Goal: Task Accomplishment & Management: Complete application form

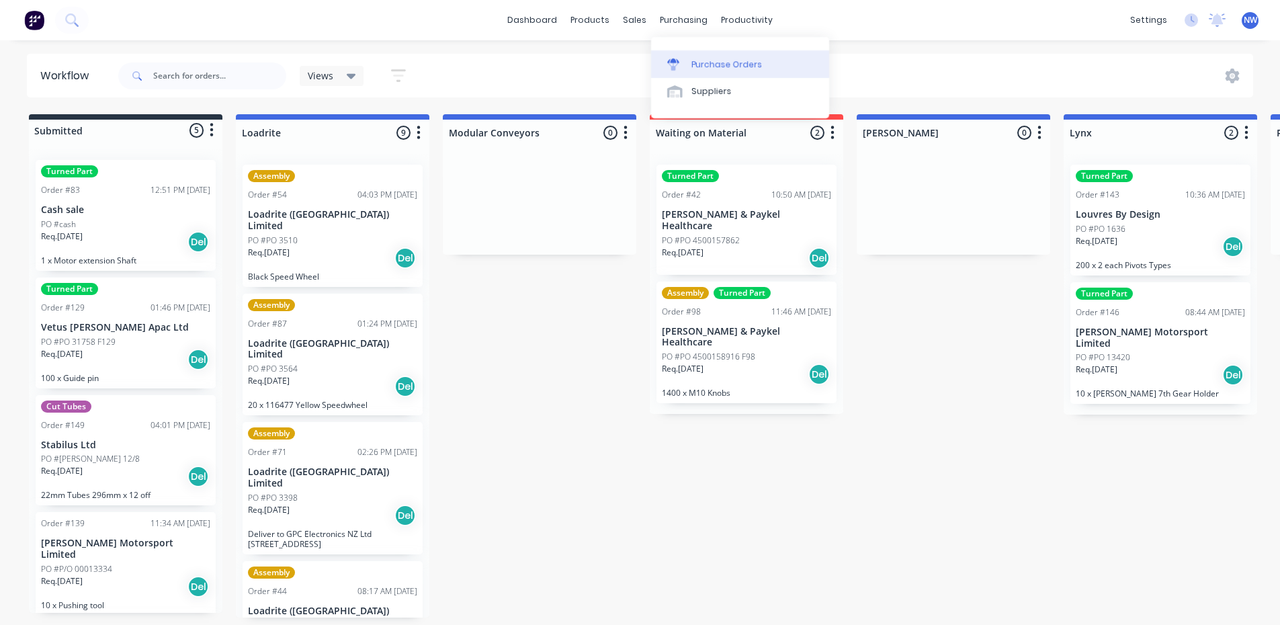
click at [717, 63] on div "Purchase Orders" at bounding box center [727, 64] width 71 height 12
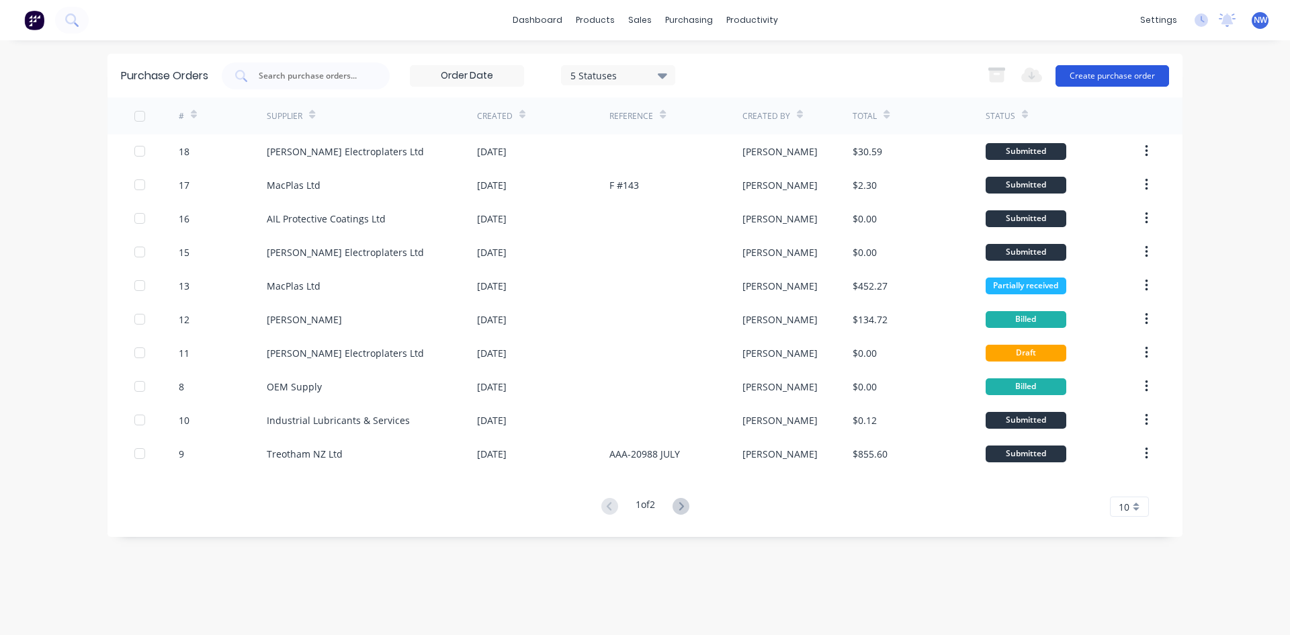
click at [1088, 79] on button "Create purchase order" at bounding box center [1113, 76] width 114 height 22
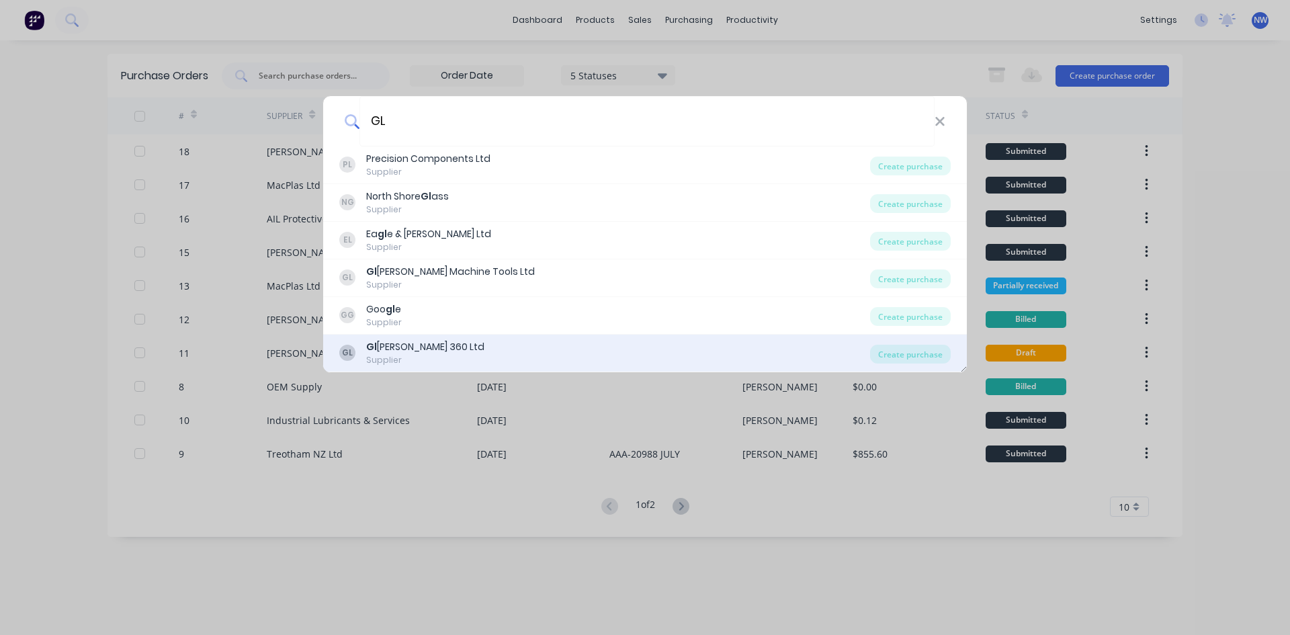
type input "GL"
click at [415, 351] on div "Gl obal 360 Ltd" at bounding box center [425, 347] width 118 height 14
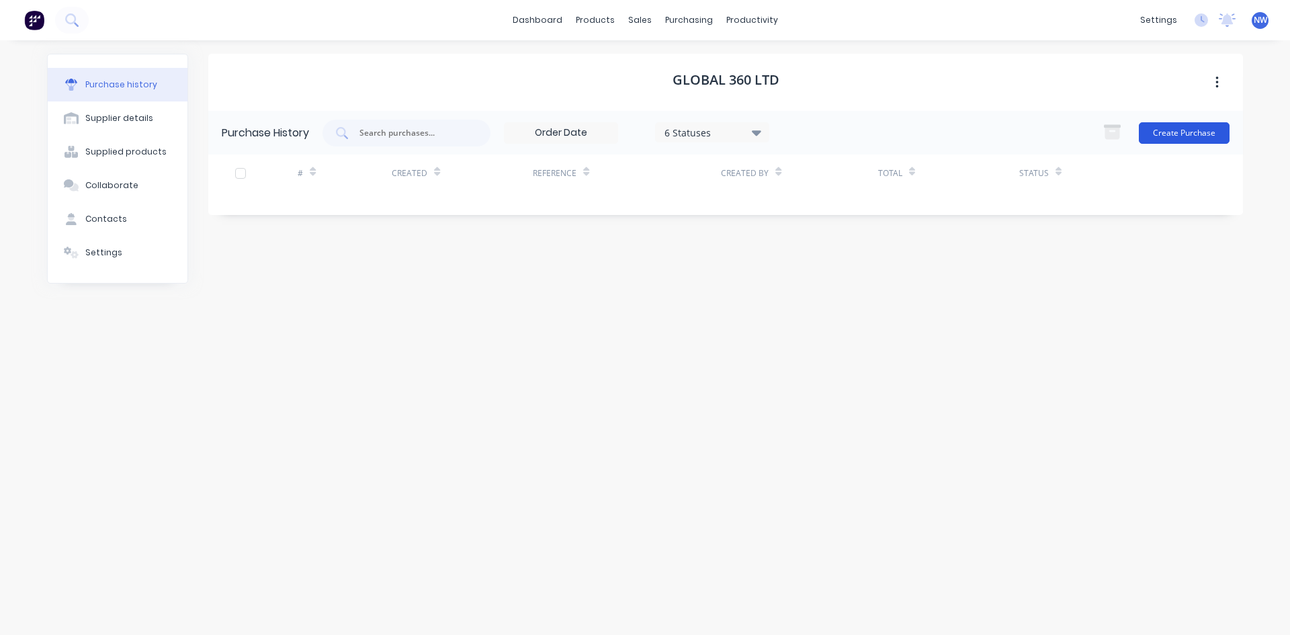
click at [1175, 135] on button "Create Purchase" at bounding box center [1184, 133] width 91 height 22
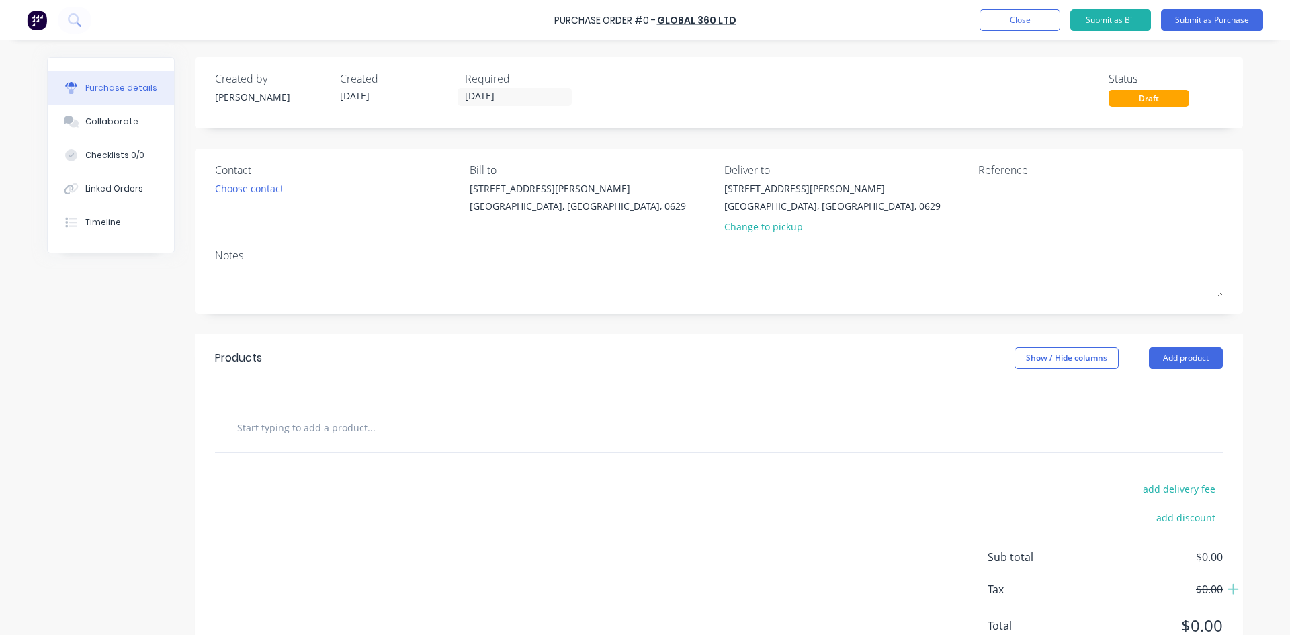
click at [302, 428] on input "text" at bounding box center [371, 427] width 269 height 27
paste input "Product(s) Price Quantity Total Remove VOLKEL GO Ring Gauge - DIN ISO 1502 - M1…"
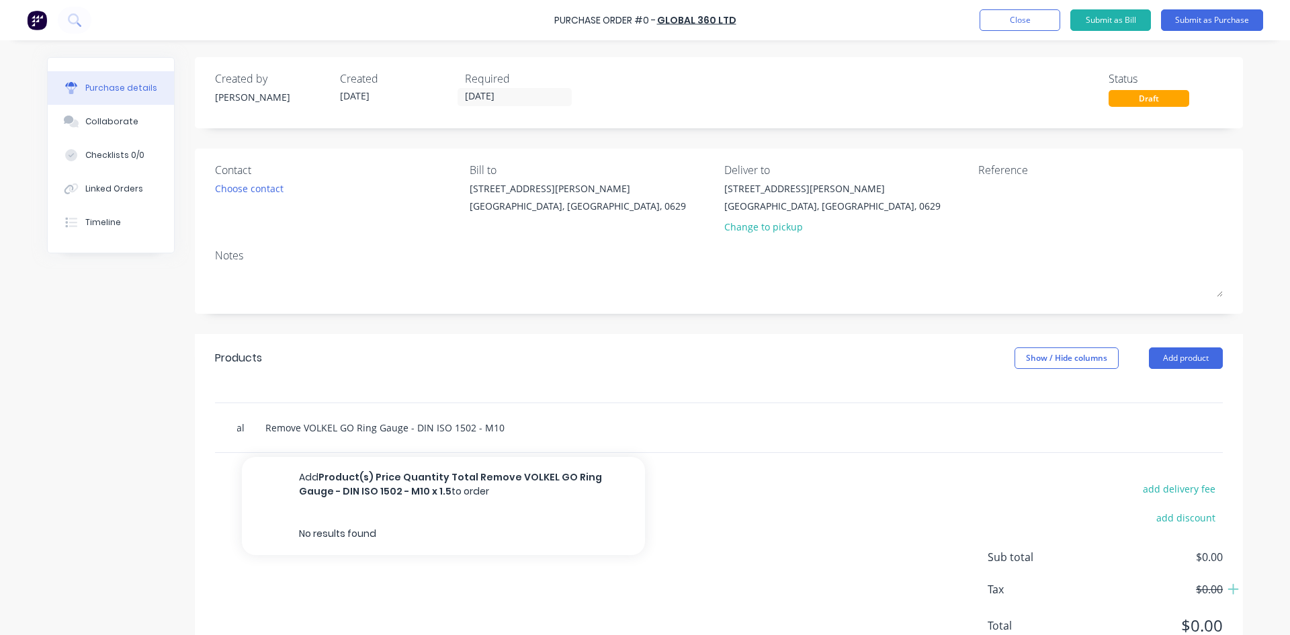
type input "Product(s) Price Quantity Total Remove VOLKEL GO Ring Gauge - DIN ISO 1502 - M1…"
click at [848, 429] on div "Product(s) Price Quantity Total Remove VOLKEL GO Ring Gauge - DIN ISO 1502 - M1…" at bounding box center [719, 427] width 987 height 27
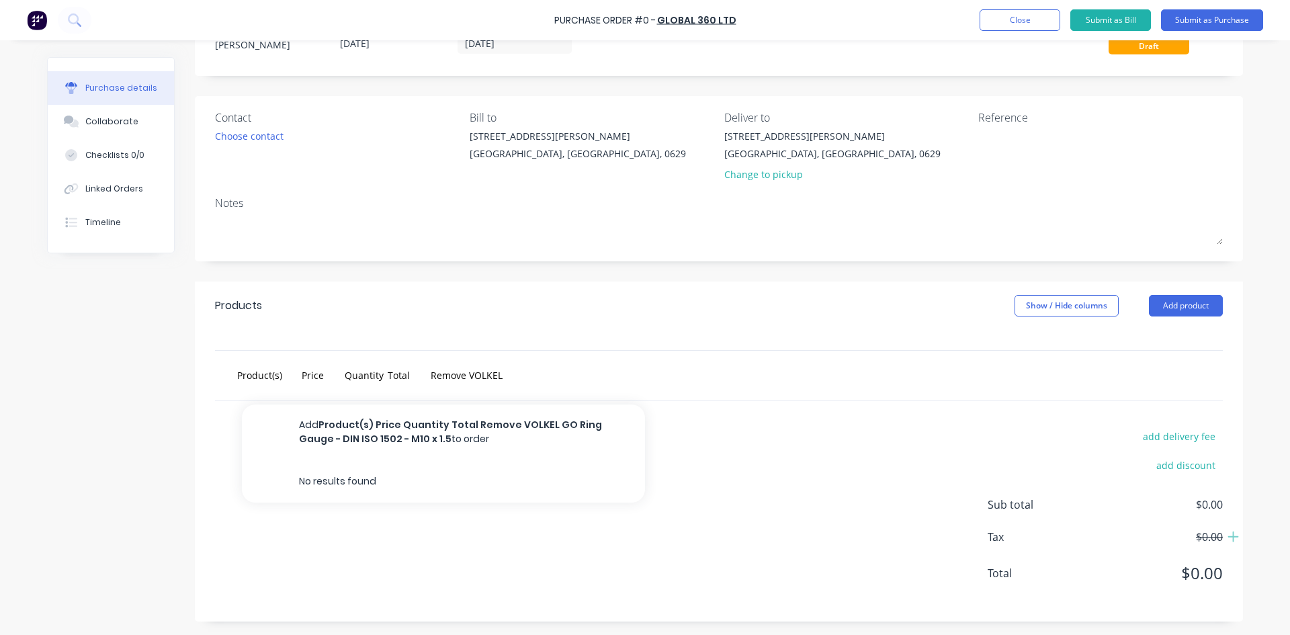
click at [712, 461] on div "add delivery fee add discount Sub total $0.00 Tax $0.00 Total $0.00" at bounding box center [719, 511] width 1048 height 221
click at [563, 372] on div "Product(s) Price Quantity Total Remove VOLKEL GO Ring Gauge - DIN ISO 1502 - M1…" at bounding box center [427, 375] width 403 height 27
click at [266, 134] on div "Choose contact" at bounding box center [249, 136] width 69 height 14
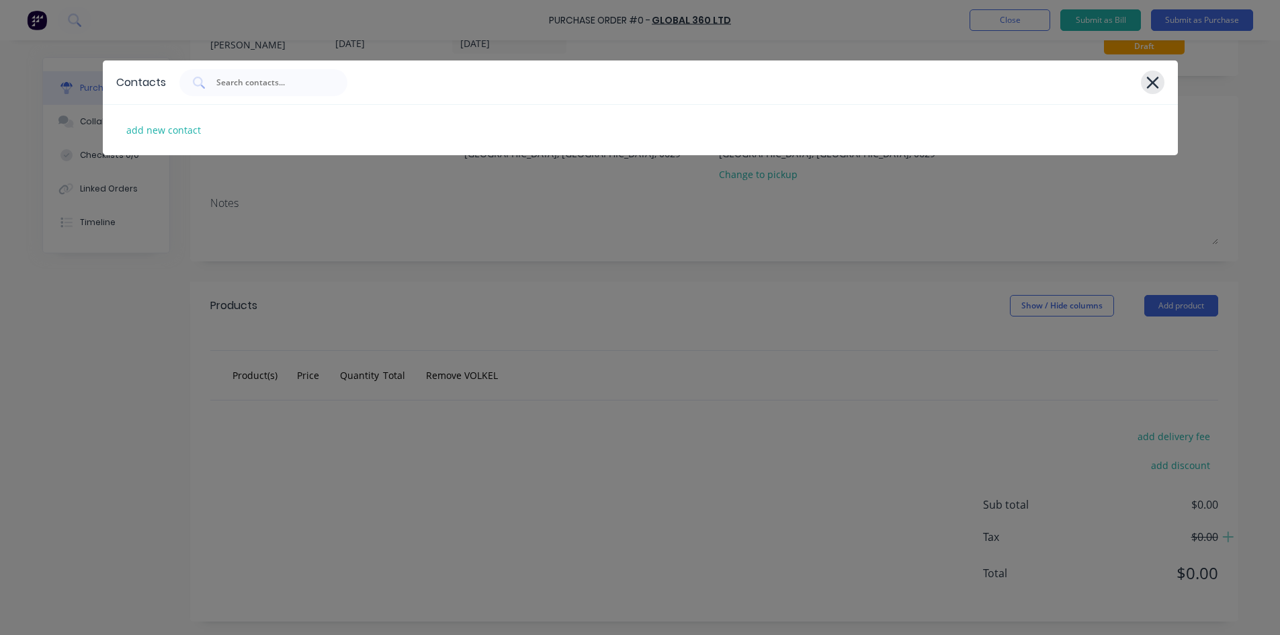
click at [1153, 80] on icon at bounding box center [1153, 82] width 14 height 19
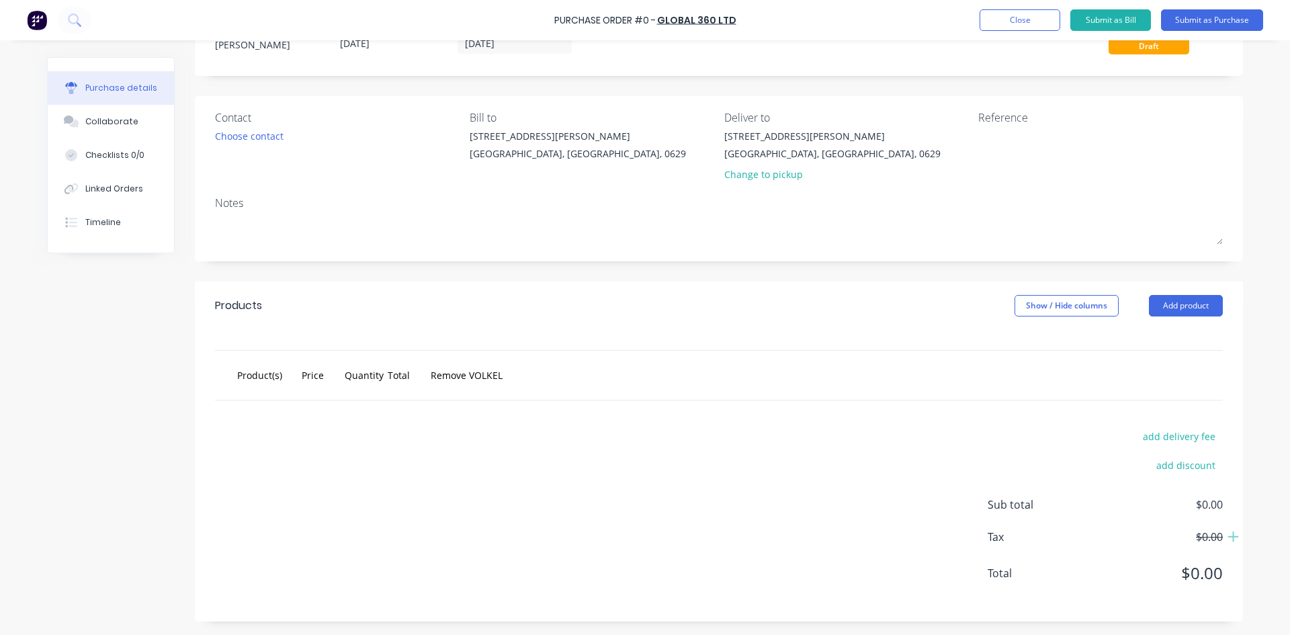
click at [1120, 384] on div "Product(s) Price Quantity Total Remove VOLKEL GO Ring Gauge - DIN ISO 1502 - M1…" at bounding box center [719, 375] width 987 height 27
click at [1169, 308] on button "Add product" at bounding box center [1186, 306] width 74 height 22
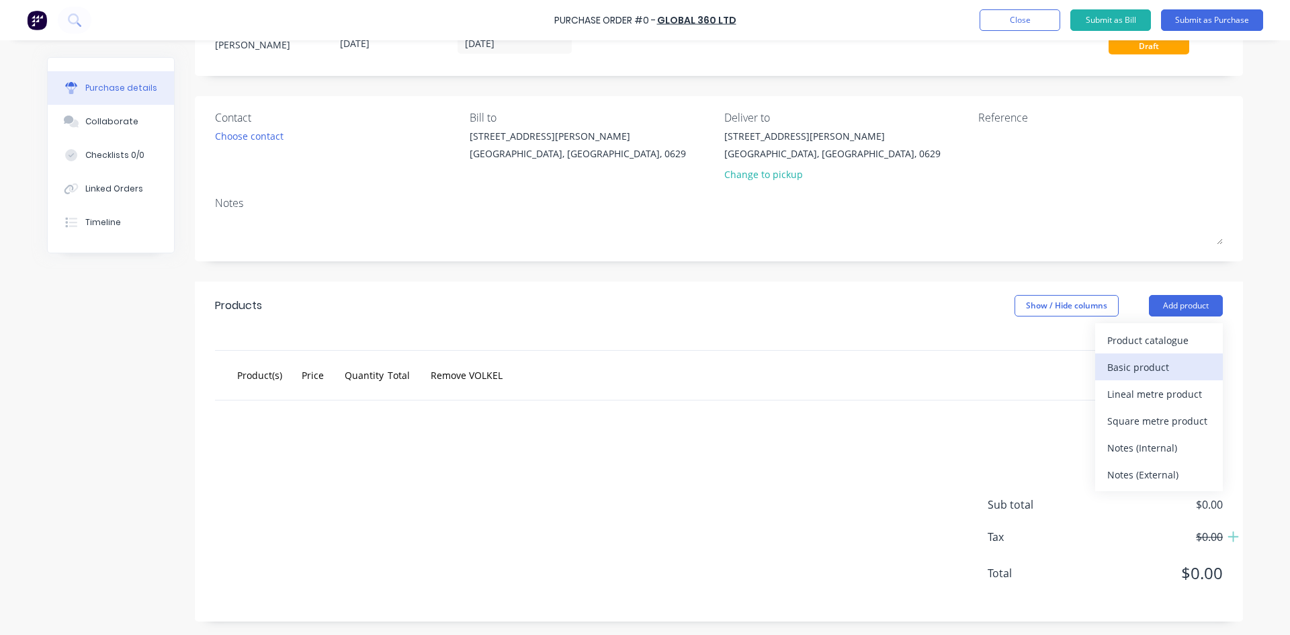
click at [1132, 372] on div "Basic product" at bounding box center [1159, 367] width 103 height 19
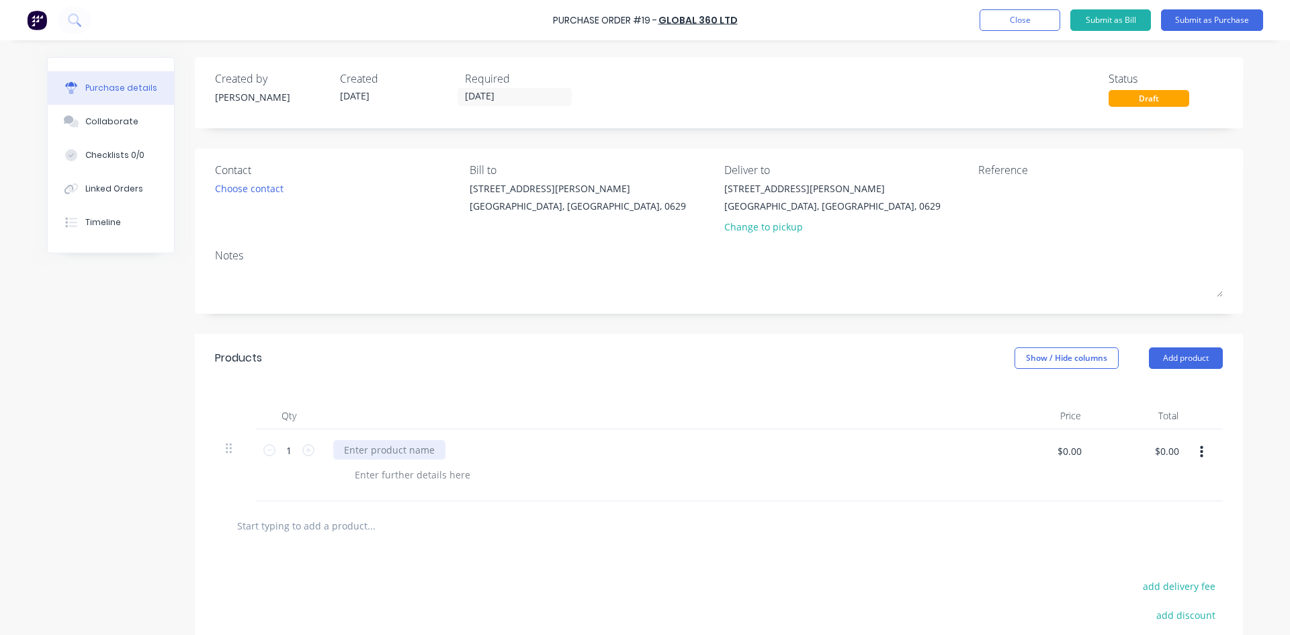
drag, startPoint x: 403, startPoint y: 455, endPoint x: 530, endPoint y: 472, distance: 127.5
click at [405, 454] on div at bounding box center [389, 449] width 112 height 19
paste div
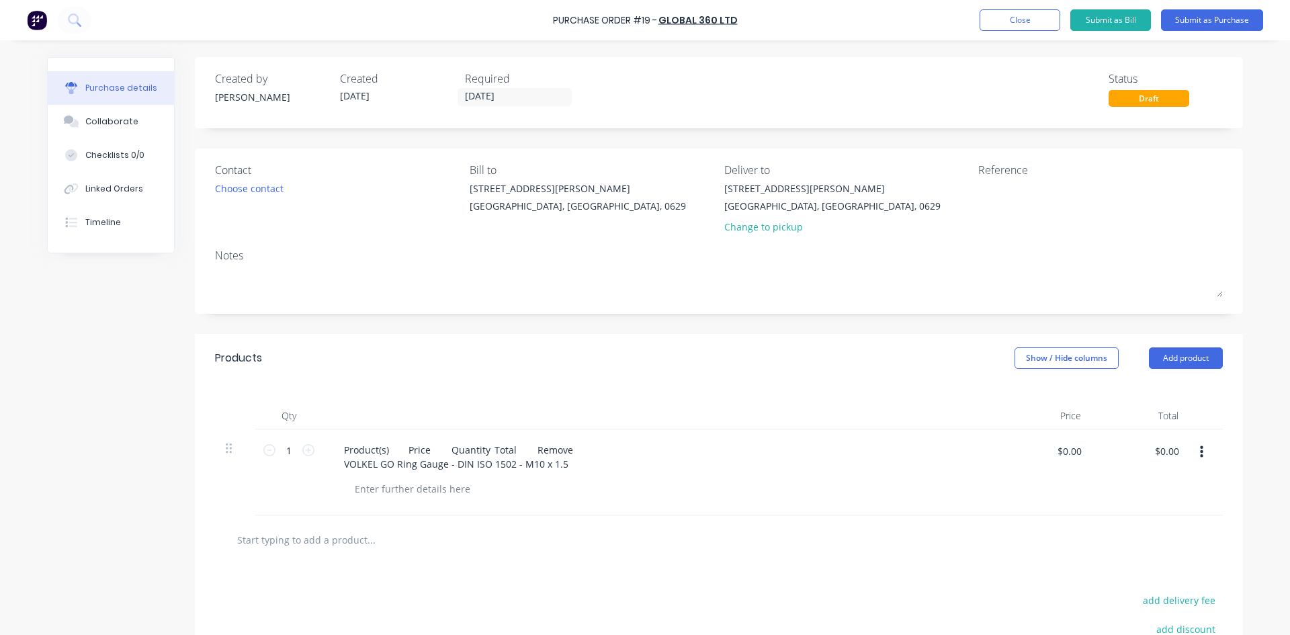
drag, startPoint x: 655, startPoint y: 463, endPoint x: 1127, endPoint y: 452, distance: 472.6
click at [659, 462] on div "Product(s) Price Quantity Total Remove VOLKEL GO Ring Gauge - DIN ISO 1502 - M1…" at bounding box center [658, 457] width 651 height 34
click at [1066, 454] on input "$0.00" at bounding box center [1069, 451] width 40 height 22
paste input "119.08"
type input "$119.08"
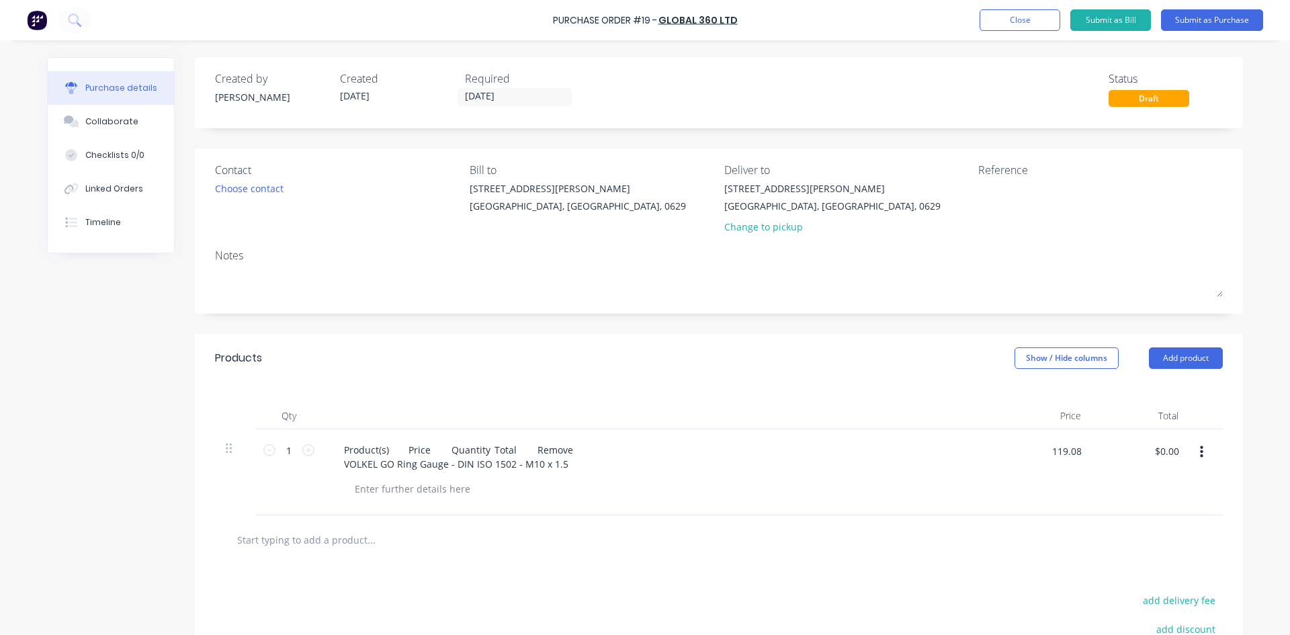
type input "$119.08"
click at [1065, 490] on div "$119.08 $119.08" at bounding box center [1043, 472] width 97 height 86
click at [1169, 359] on button "Add product" at bounding box center [1186, 358] width 74 height 22
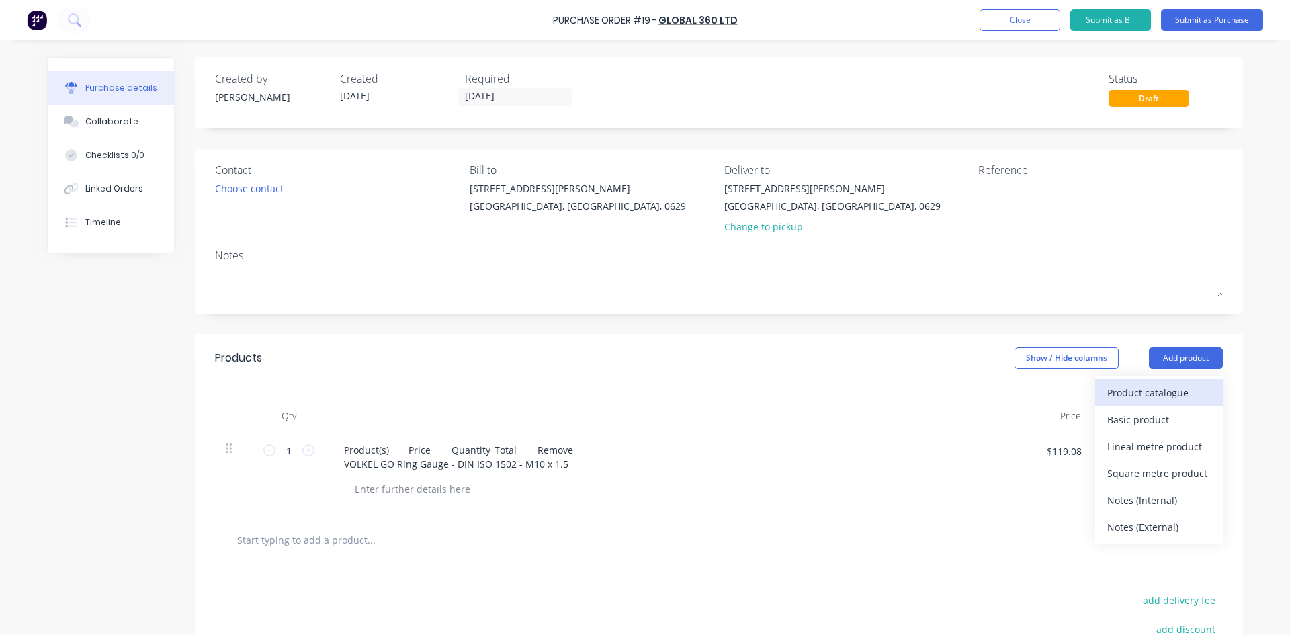
click at [1170, 388] on div "Product catalogue" at bounding box center [1159, 392] width 103 height 19
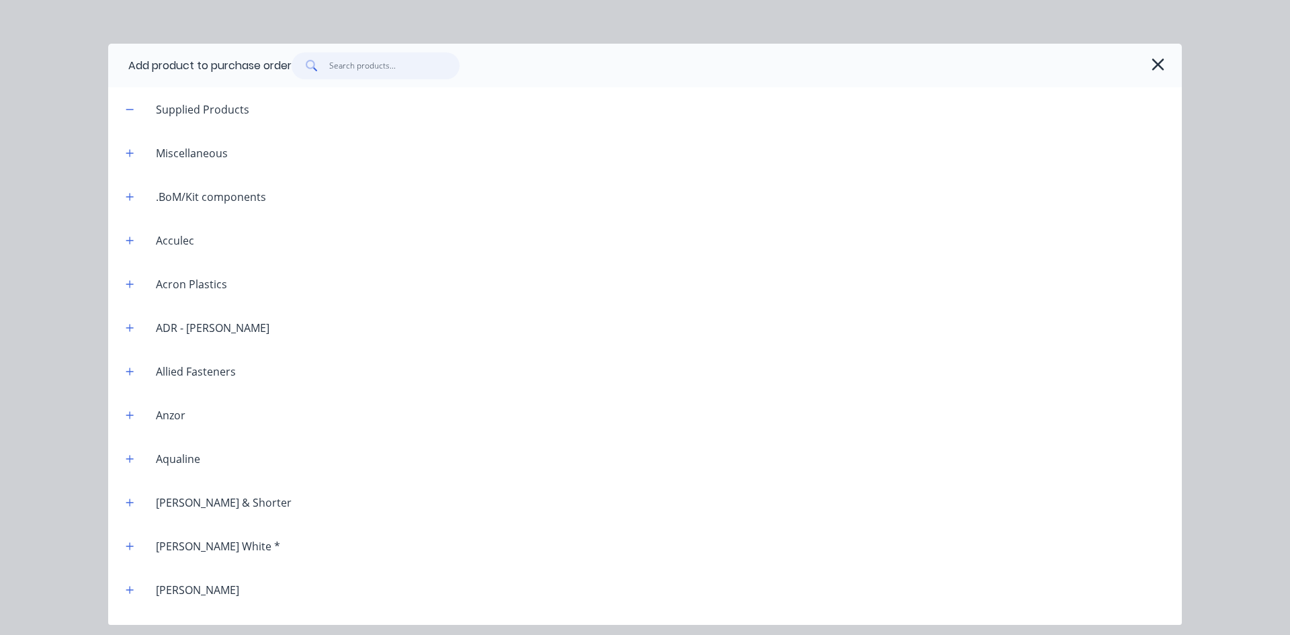
click at [337, 69] on input "text" at bounding box center [394, 65] width 131 height 27
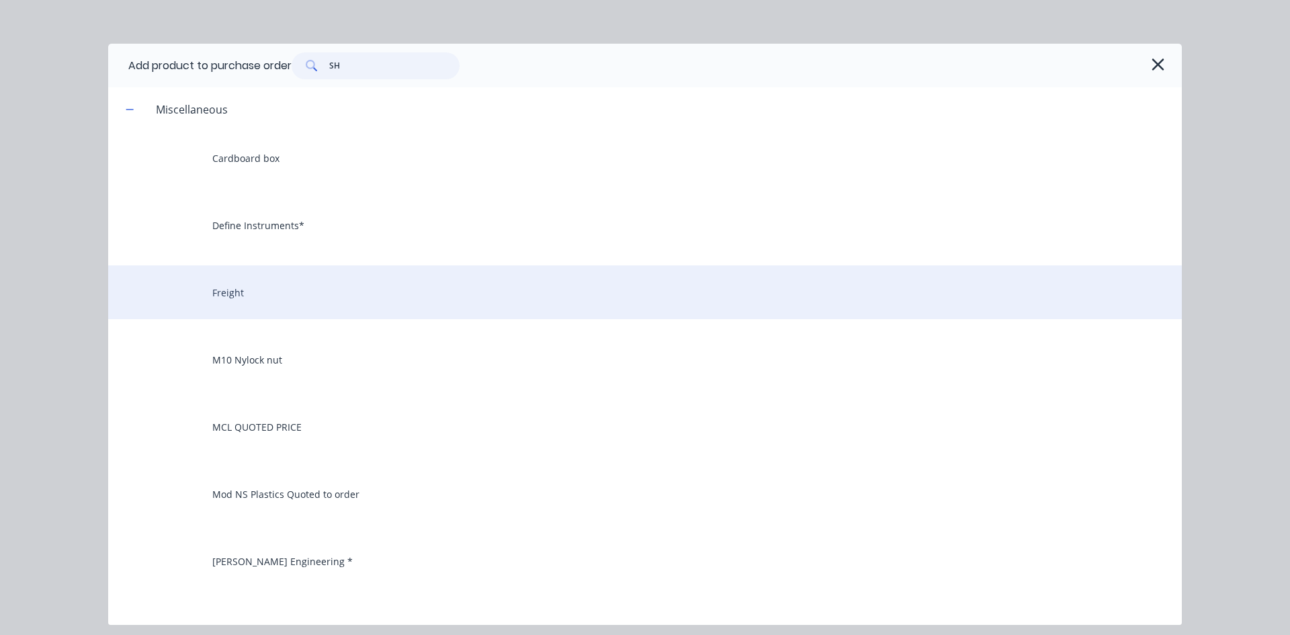
type input "SH"
click at [240, 294] on div "Freight" at bounding box center [645, 292] width 1074 height 54
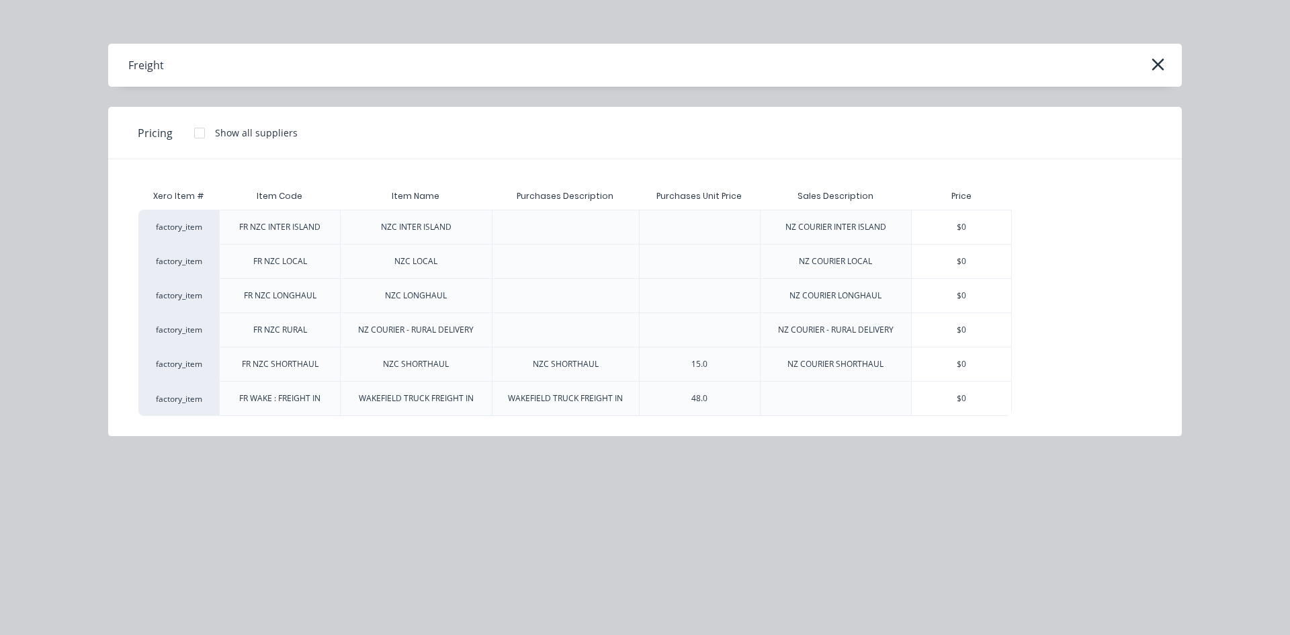
click at [312, 402] on div "FR WAKE : FREIGHT IN" at bounding box center [279, 398] width 81 height 12
click at [192, 404] on div "factory_item" at bounding box center [178, 398] width 81 height 35
click at [209, 395] on div "factory_item" at bounding box center [178, 398] width 81 height 35
click at [862, 402] on div at bounding box center [836, 398] width 152 height 35
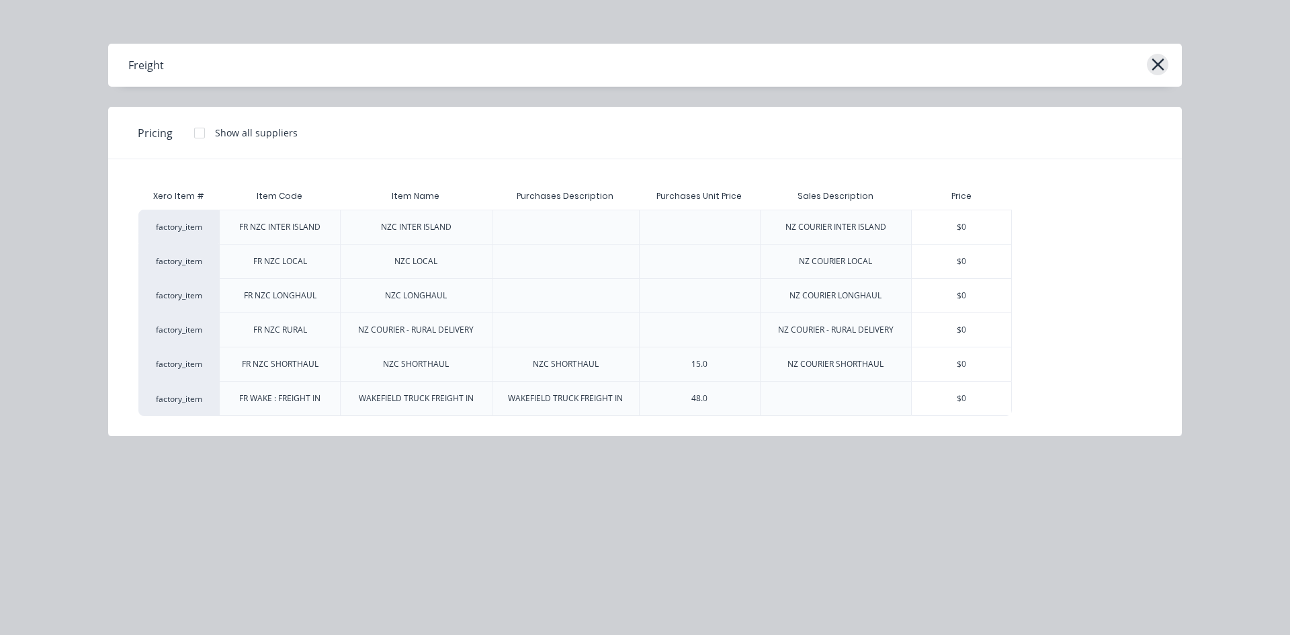
click at [1159, 58] on icon "button" at bounding box center [1158, 64] width 14 height 19
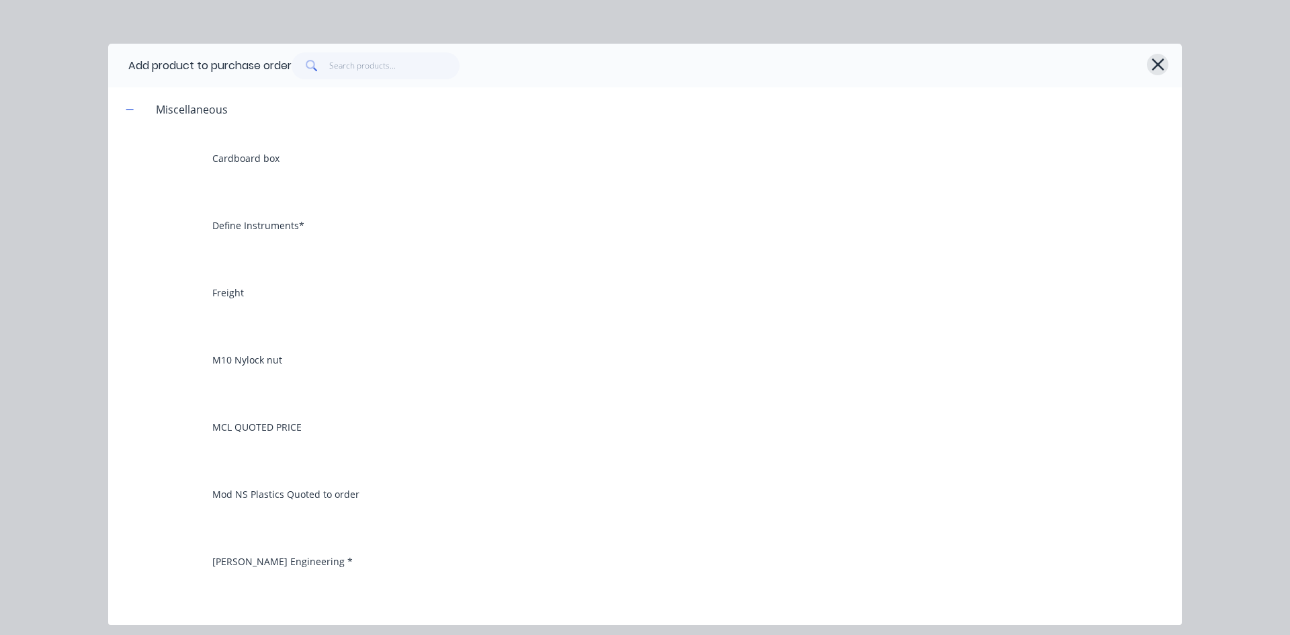
drag, startPoint x: 1158, startPoint y: 67, endPoint x: 882, endPoint y: 160, distance: 290.9
click at [1158, 66] on icon "button" at bounding box center [1158, 64] width 14 height 19
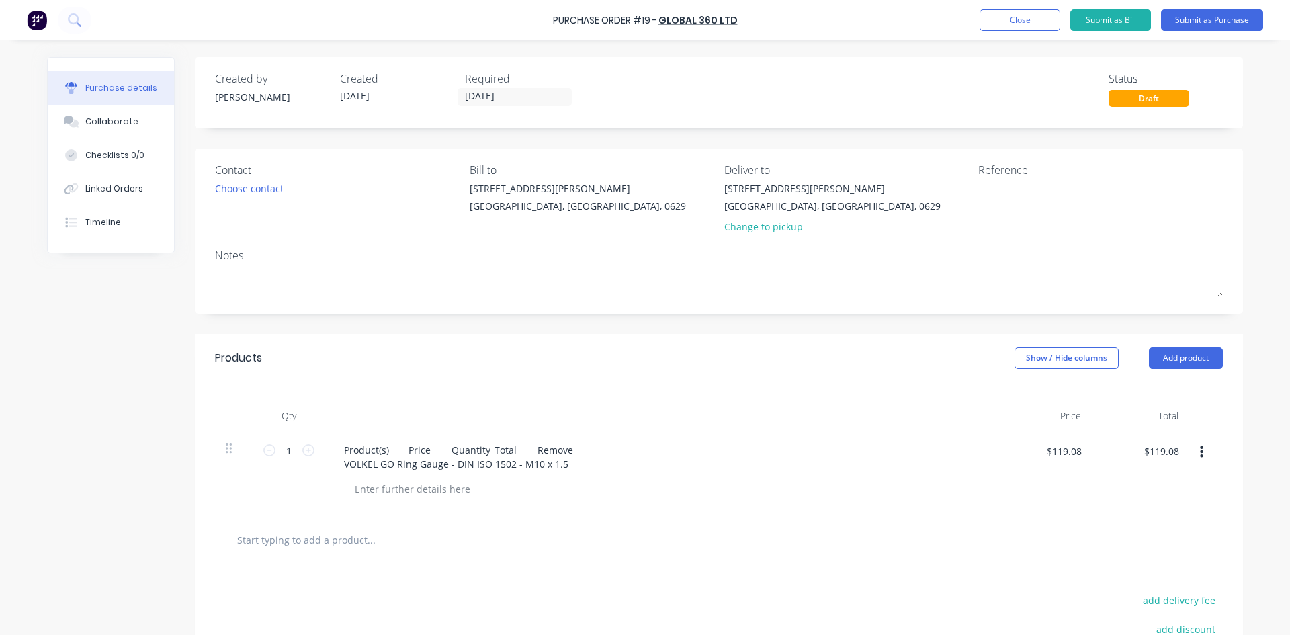
click at [276, 544] on input "text" at bounding box center [371, 539] width 269 height 27
click at [345, 528] on input "text" at bounding box center [371, 539] width 269 height 27
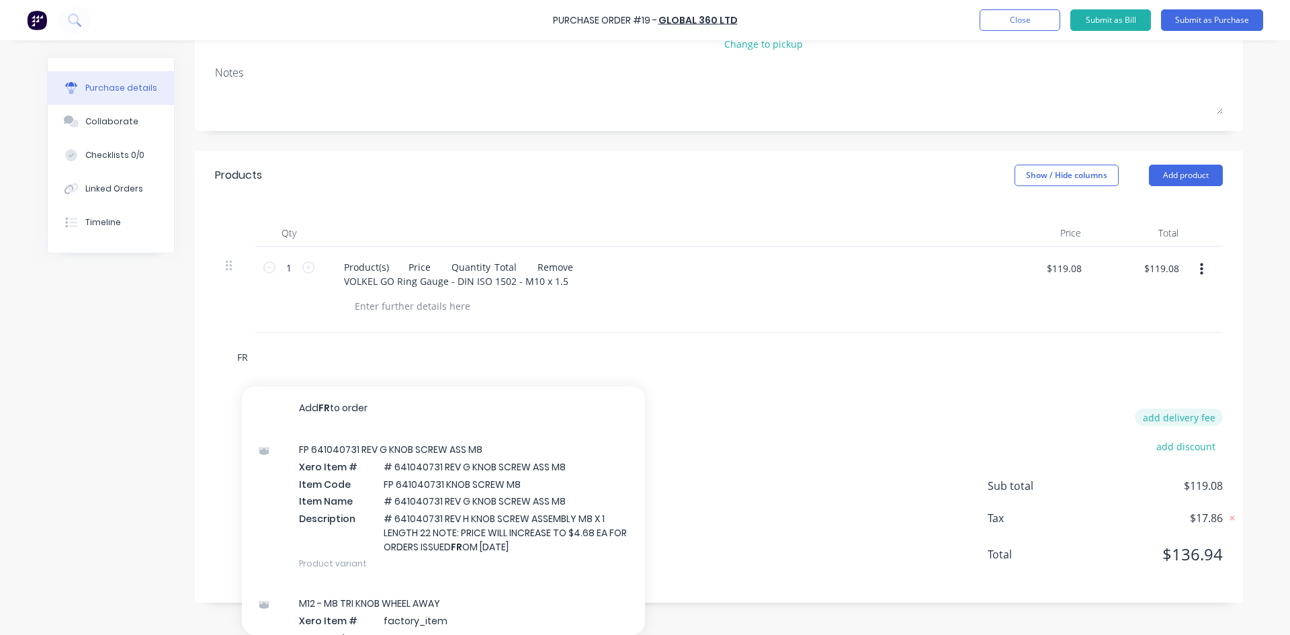
type input "F"
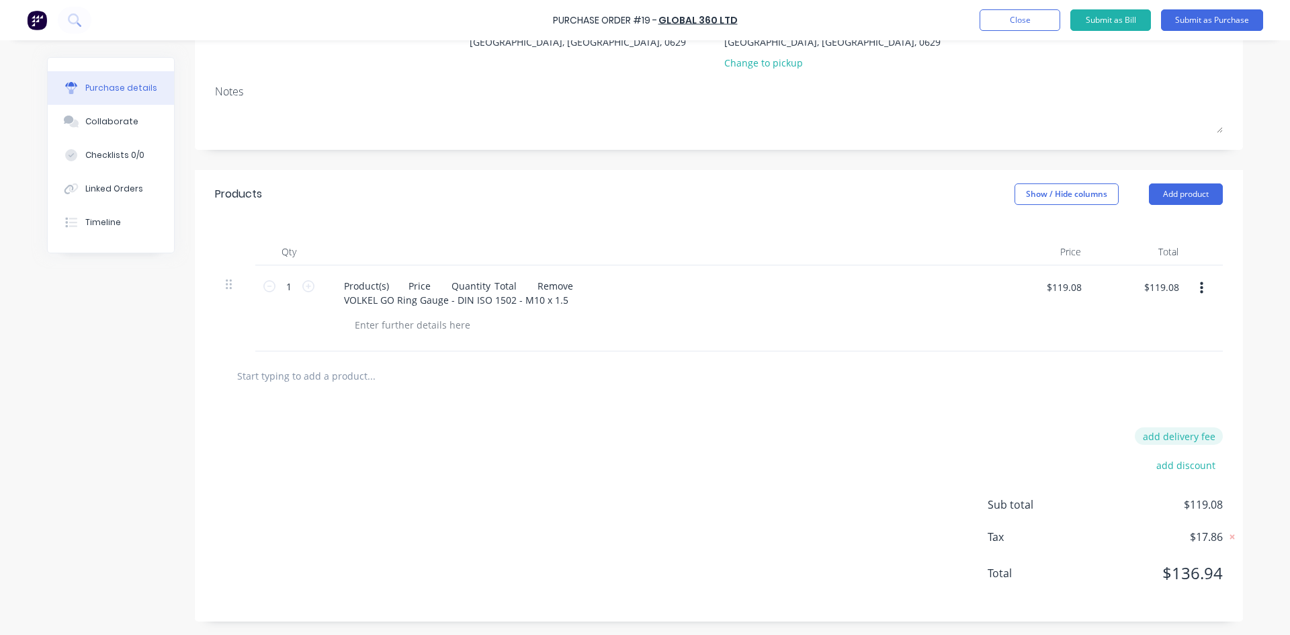
scroll to position [164, 0]
click at [1178, 436] on button "add delivery fee" at bounding box center [1179, 435] width 88 height 17
click at [1182, 435] on button "add delivery fee" at bounding box center [1179, 435] width 88 height 17
type input "$6.00"
click at [1122, 471] on div "add discount" at bounding box center [1105, 466] width 235 height 21
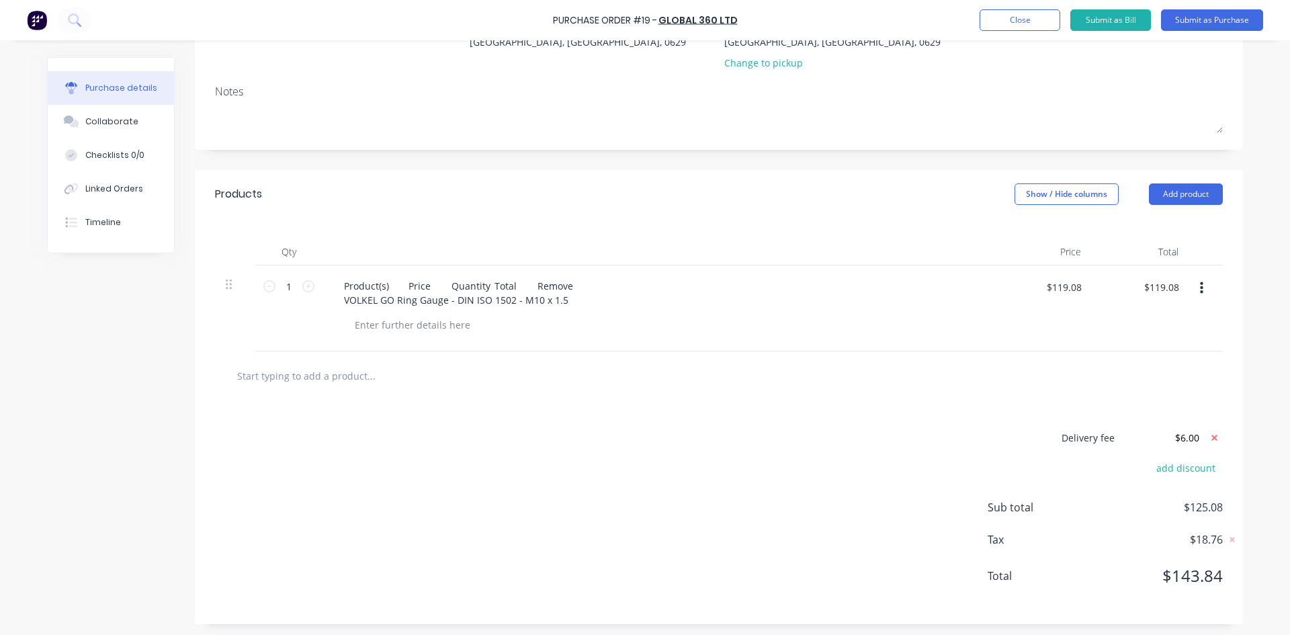
scroll to position [167, 0]
click at [1216, 21] on button "Submit as Purchase" at bounding box center [1212, 20] width 102 height 22
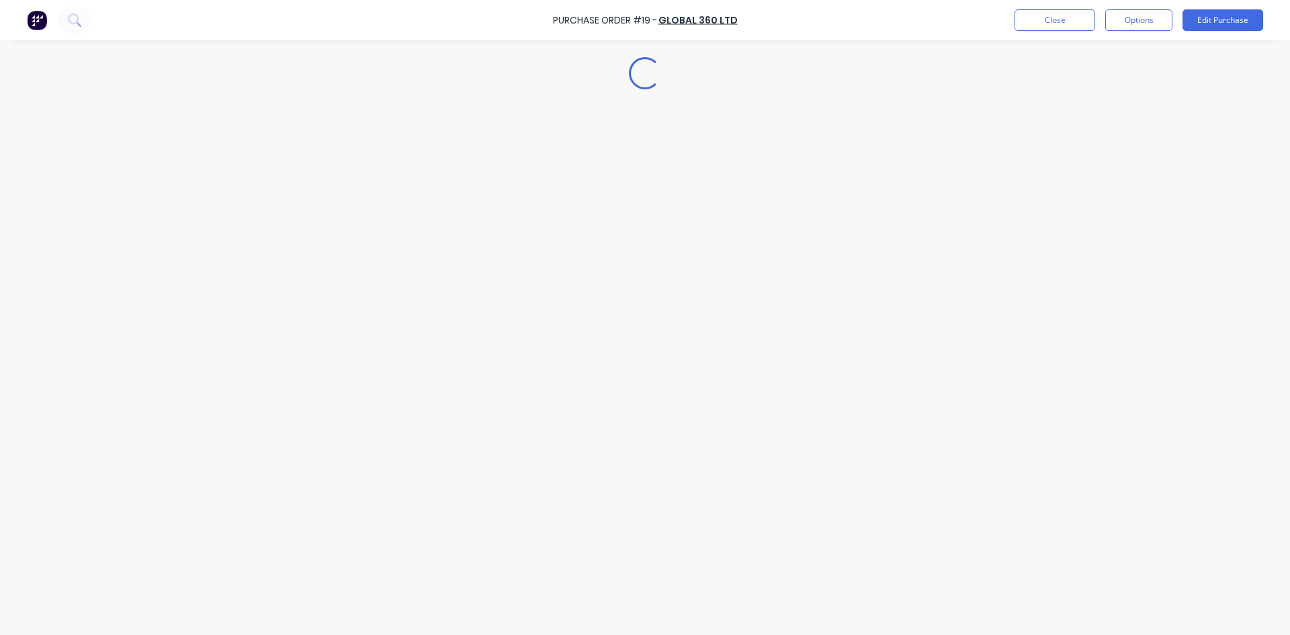
scroll to position [0, 0]
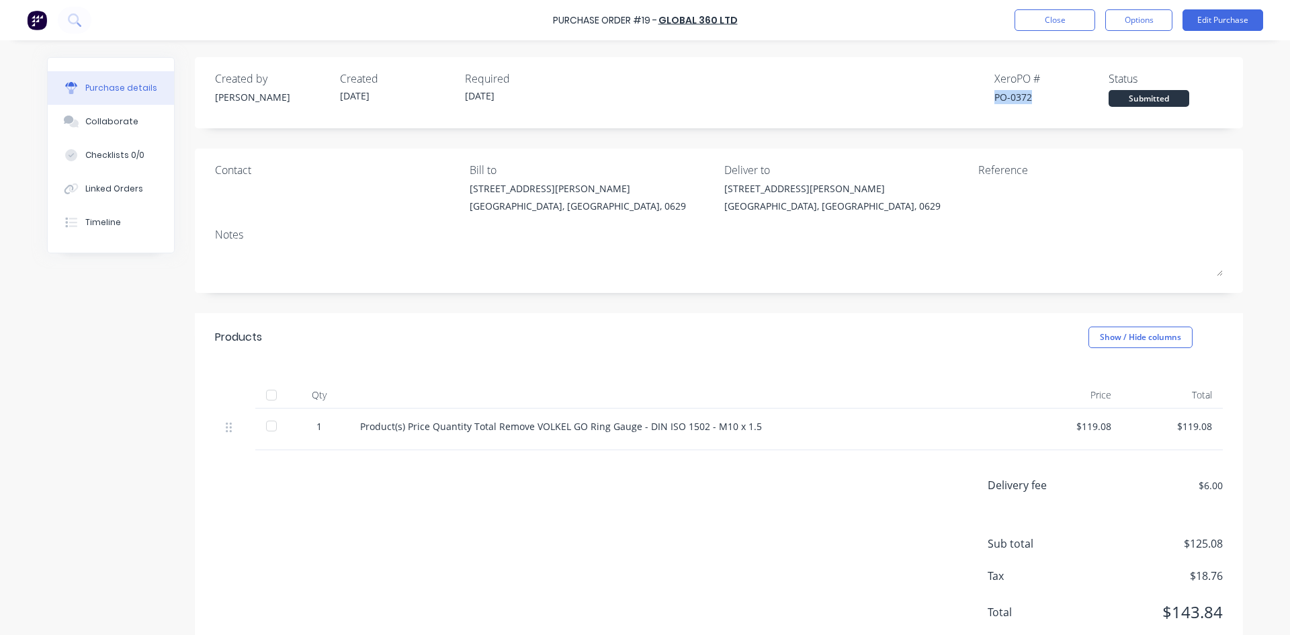
drag, startPoint x: 1033, startPoint y: 97, endPoint x: 990, endPoint y: 102, distance: 43.3
click at [995, 102] on div "PO-0372" at bounding box center [1052, 97] width 114 height 14
copy div "PO-0372"
click at [118, 188] on div "Linked Orders" at bounding box center [114, 189] width 58 height 12
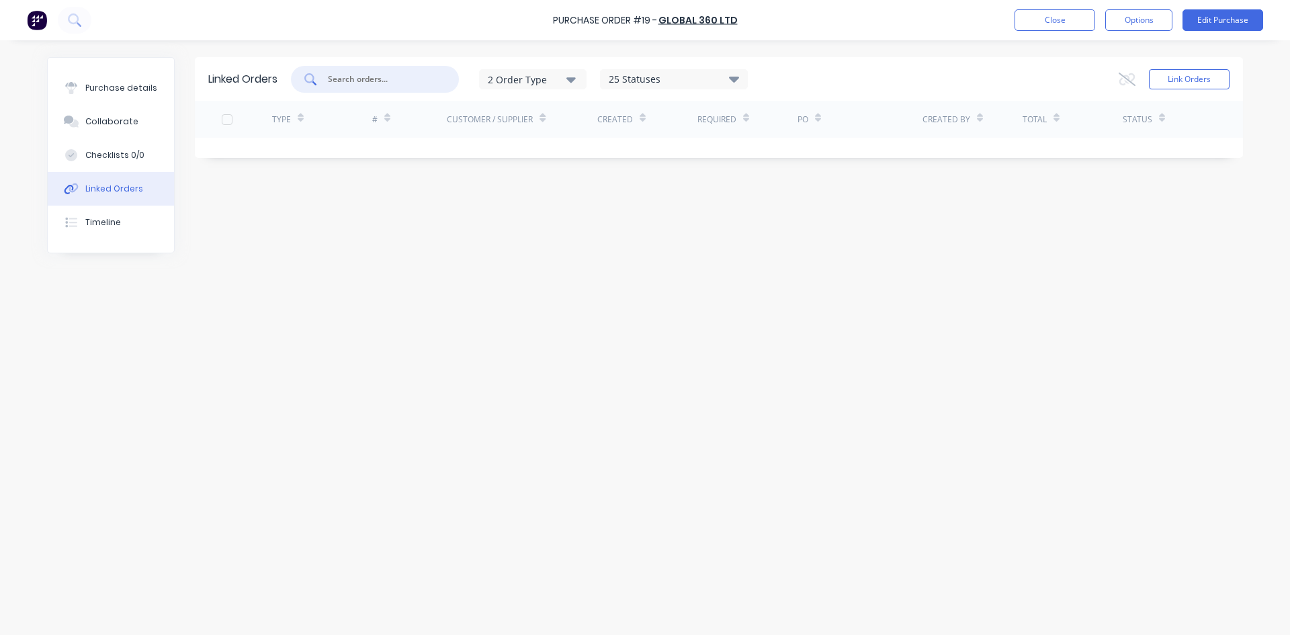
click at [364, 77] on input "text" at bounding box center [383, 79] width 112 height 13
type input "FP"
click at [1054, 19] on button "Close" at bounding box center [1055, 20] width 81 height 22
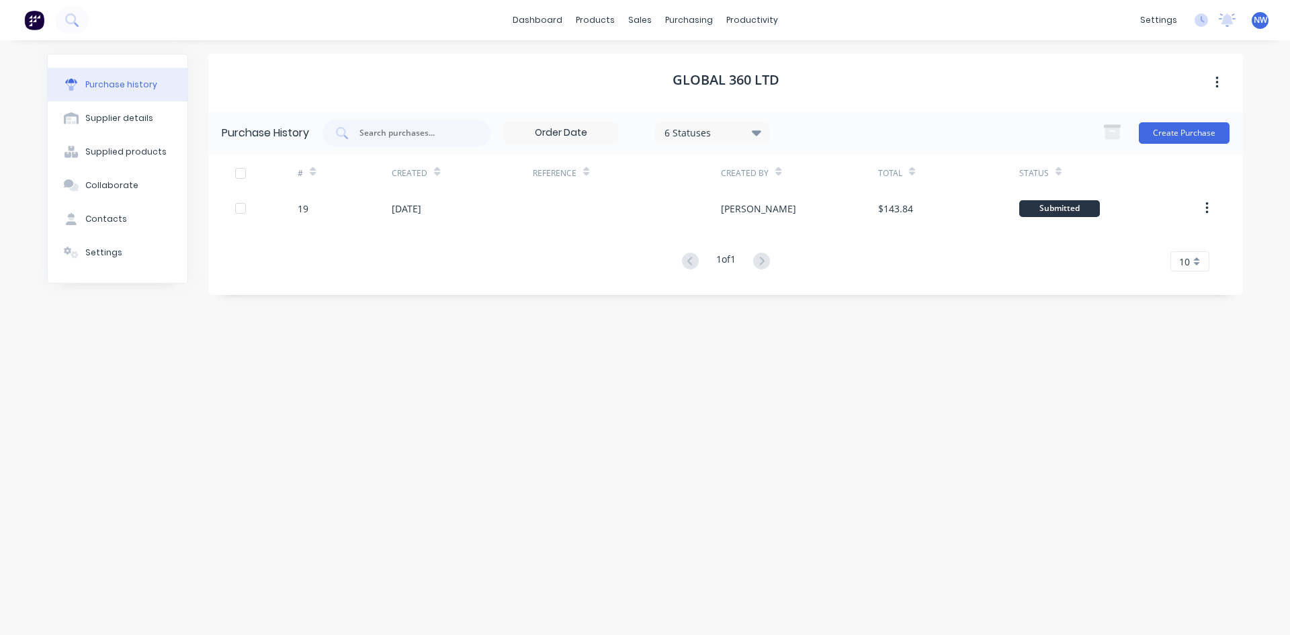
click at [534, 349] on div "Global 360 Ltd Purchase History 6 Statuses 6 Statuses Create Purchase # Created…" at bounding box center [725, 331] width 1035 height 554
click at [679, 17] on div "purchasing" at bounding box center [689, 20] width 61 height 20
click at [683, 15] on div "purchasing" at bounding box center [689, 20] width 61 height 20
click at [536, 15] on link "dashboard" at bounding box center [537, 20] width 63 height 20
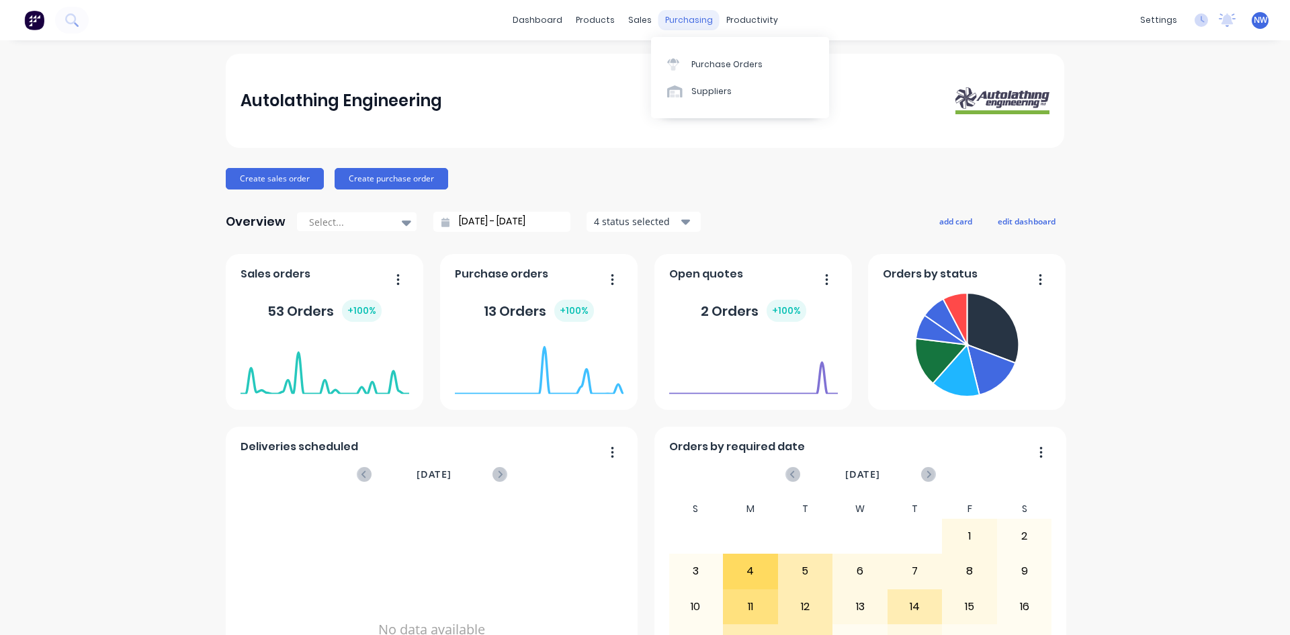
click at [685, 26] on div "purchasing" at bounding box center [689, 20] width 61 height 20
click at [735, 69] on div "Purchase Orders" at bounding box center [727, 64] width 71 height 12
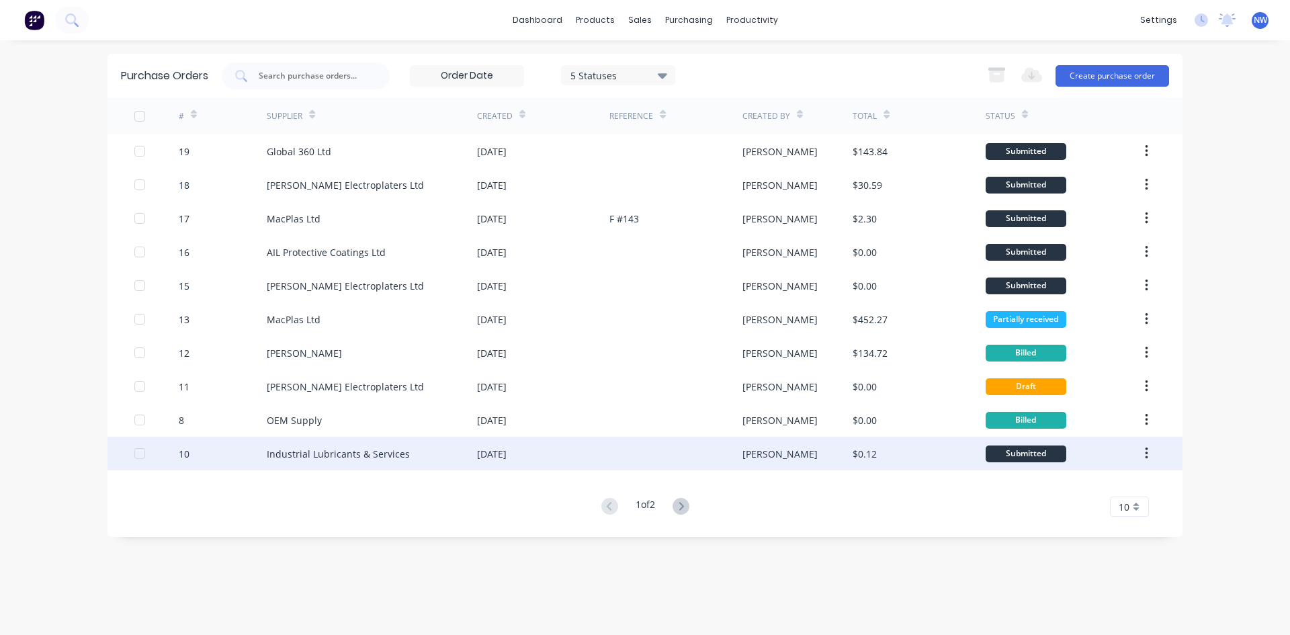
click at [349, 453] on div "Industrial Lubricants & Services" at bounding box center [338, 454] width 143 height 14
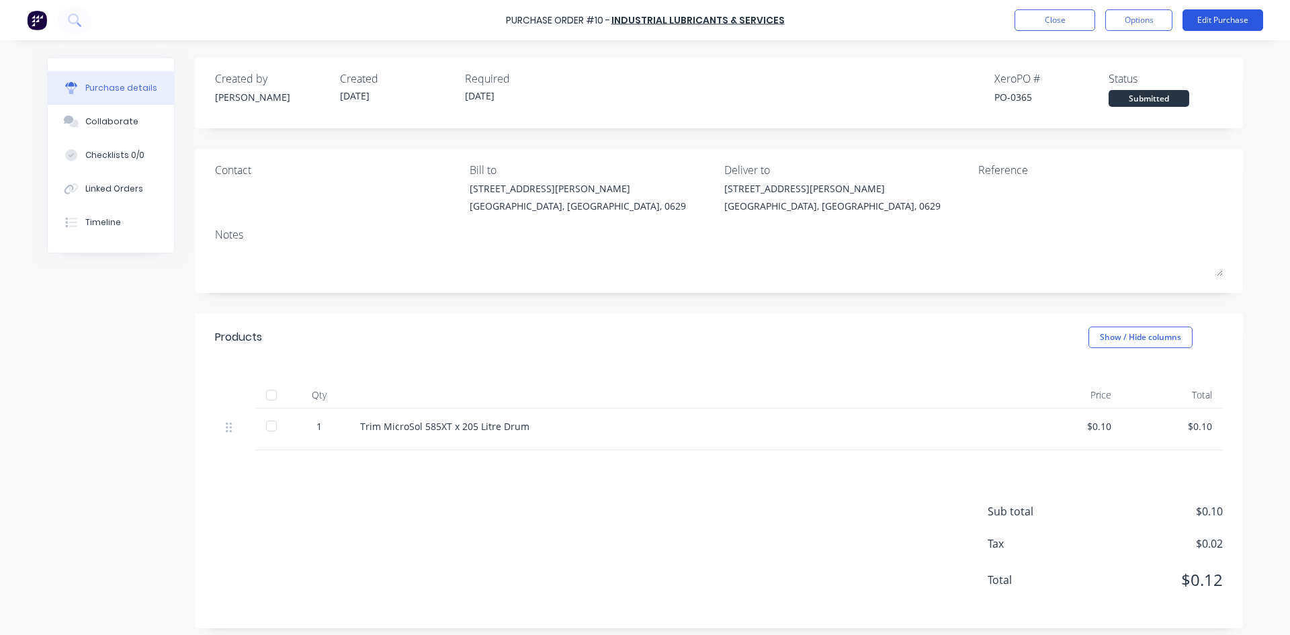
click at [1217, 19] on button "Edit Purchase" at bounding box center [1223, 20] width 81 height 22
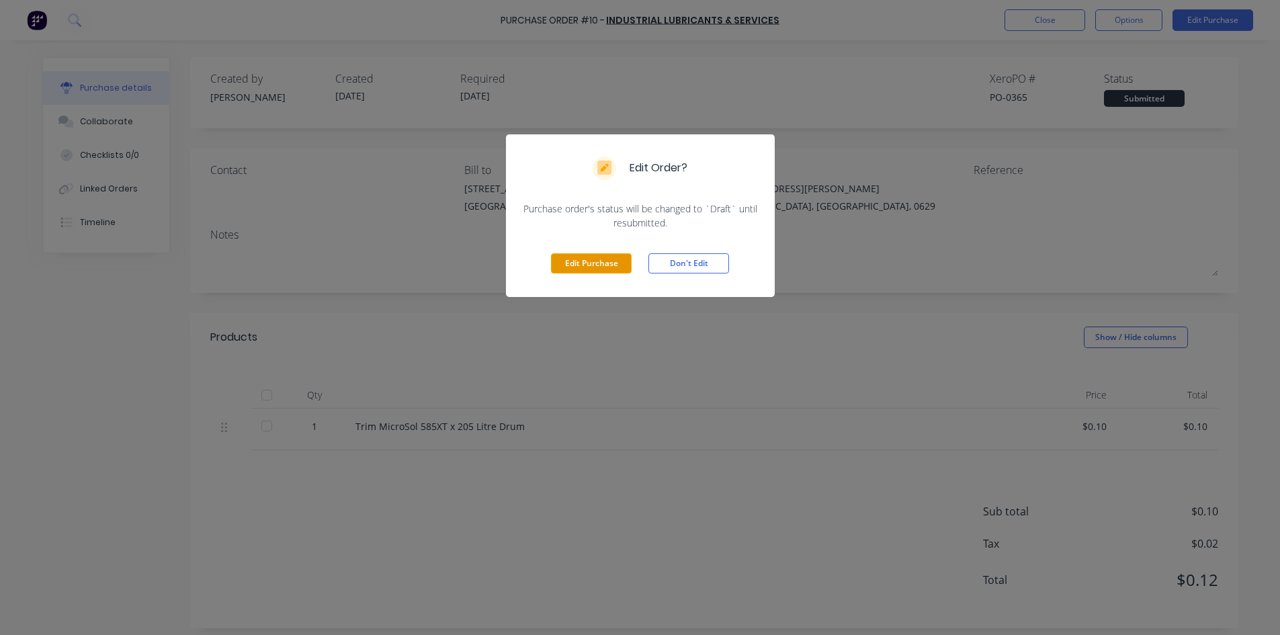
click at [606, 267] on button "Edit Purchase" at bounding box center [591, 263] width 81 height 20
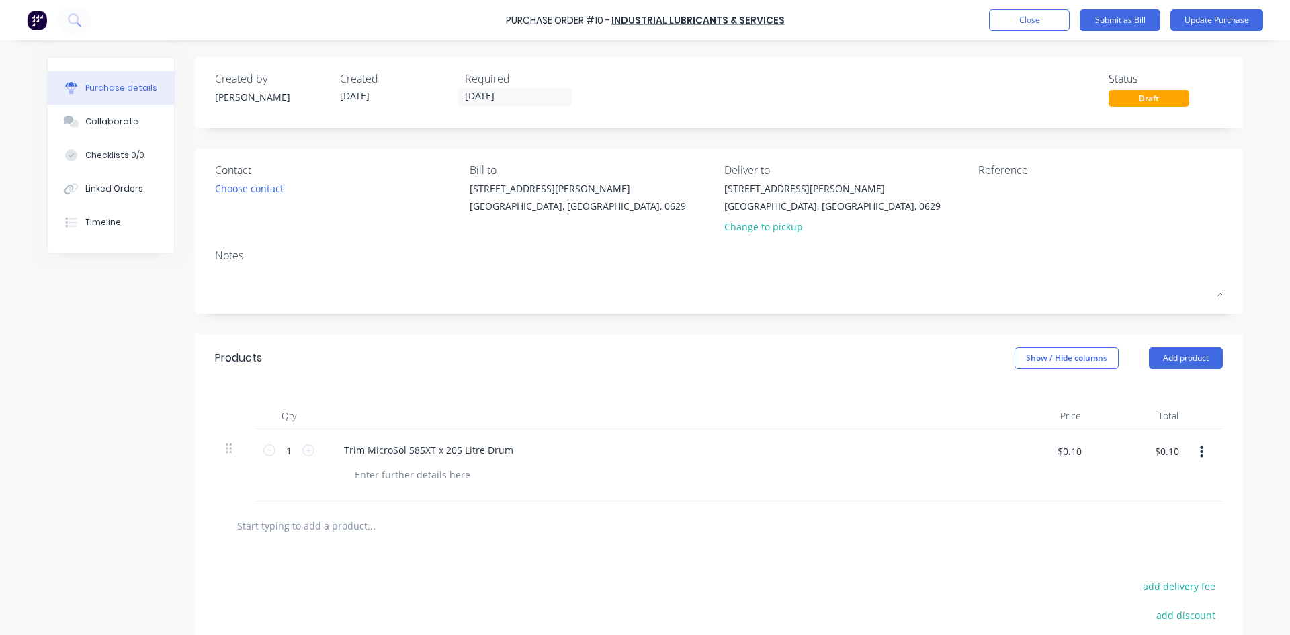
click at [1149, 98] on div "Draft" at bounding box center [1149, 98] width 81 height 17
drag, startPoint x: 1182, startPoint y: 97, endPoint x: 1151, endPoint y: 93, distance: 31.3
click at [1181, 97] on div "Draft" at bounding box center [1149, 98] width 81 height 17
drag, startPoint x: 1125, startPoint y: 85, endPoint x: 1140, endPoint y: 85, distance: 14.8
click at [1125, 83] on div "Status" at bounding box center [1166, 79] width 114 height 16
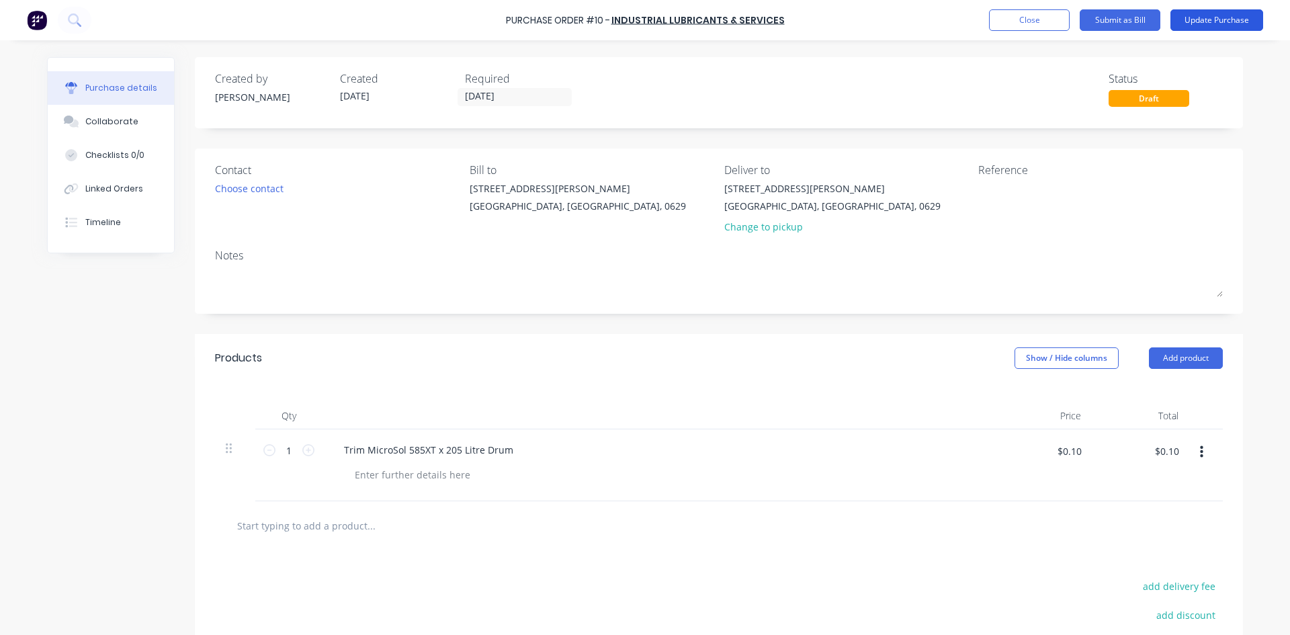
click at [1220, 17] on button "Update Purchase" at bounding box center [1217, 20] width 93 height 22
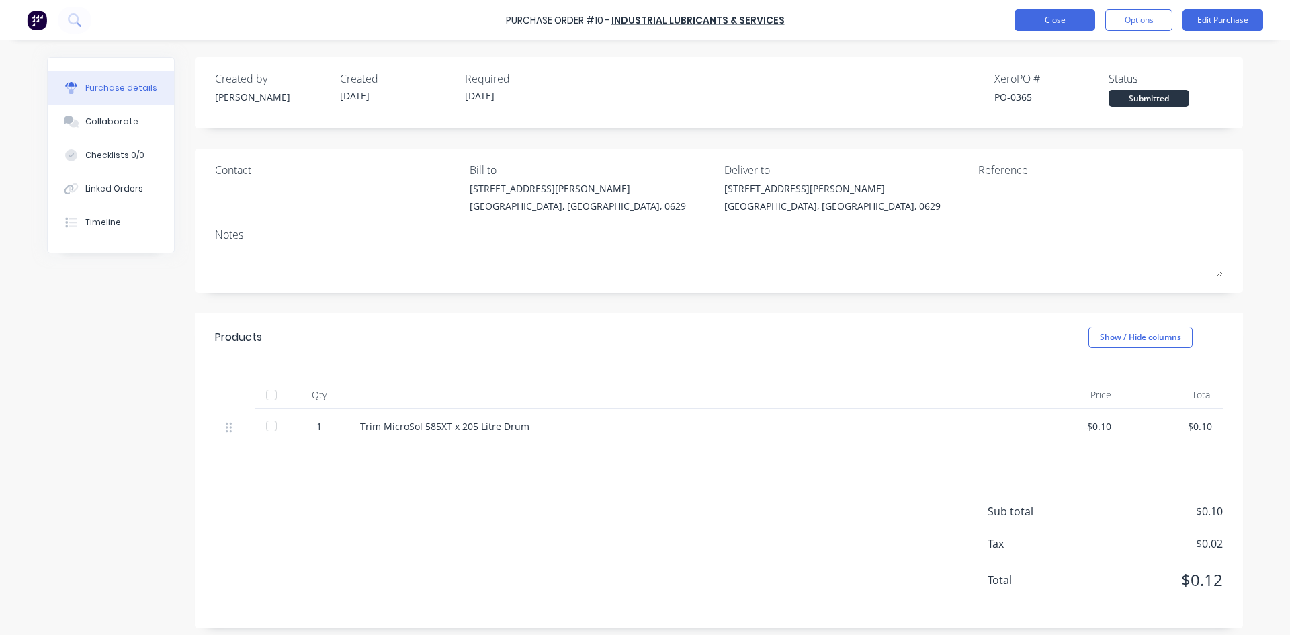
click at [1056, 27] on button "Close" at bounding box center [1055, 20] width 81 height 22
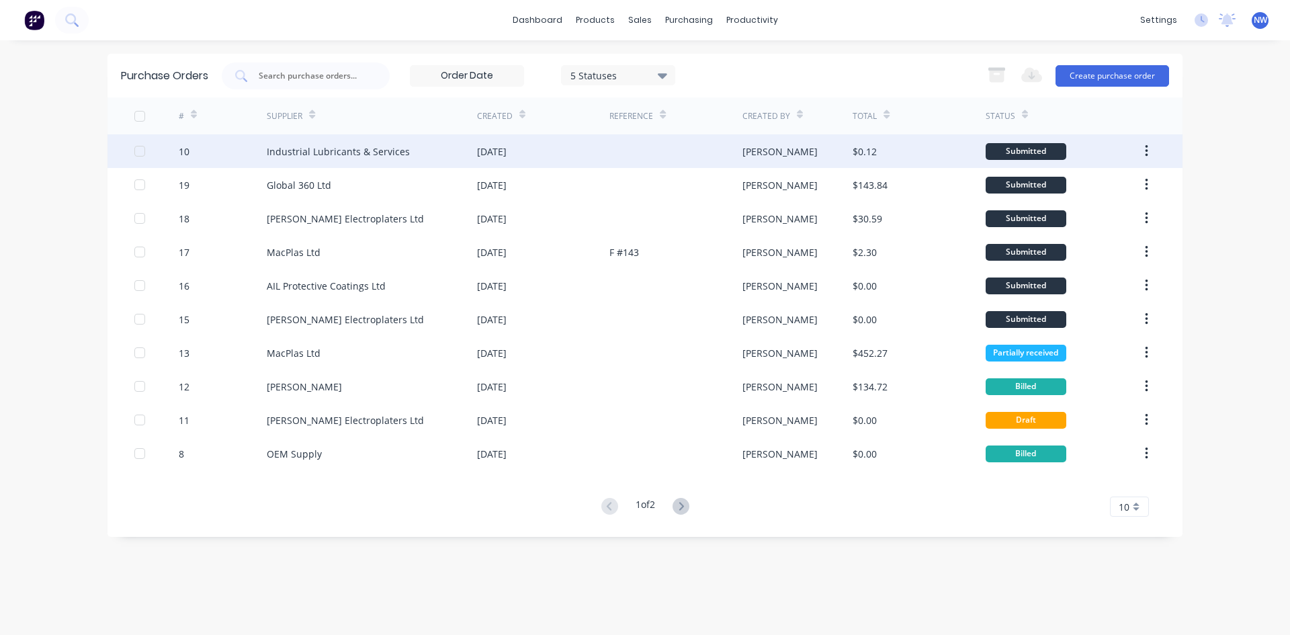
click at [1147, 151] on icon "button" at bounding box center [1146, 151] width 3 height 12
click at [1147, 147] on icon "button" at bounding box center [1146, 151] width 3 height 12
click at [134, 151] on div at bounding box center [139, 151] width 27 height 27
click at [617, 73] on div "5 Statuses" at bounding box center [619, 75] width 96 height 14
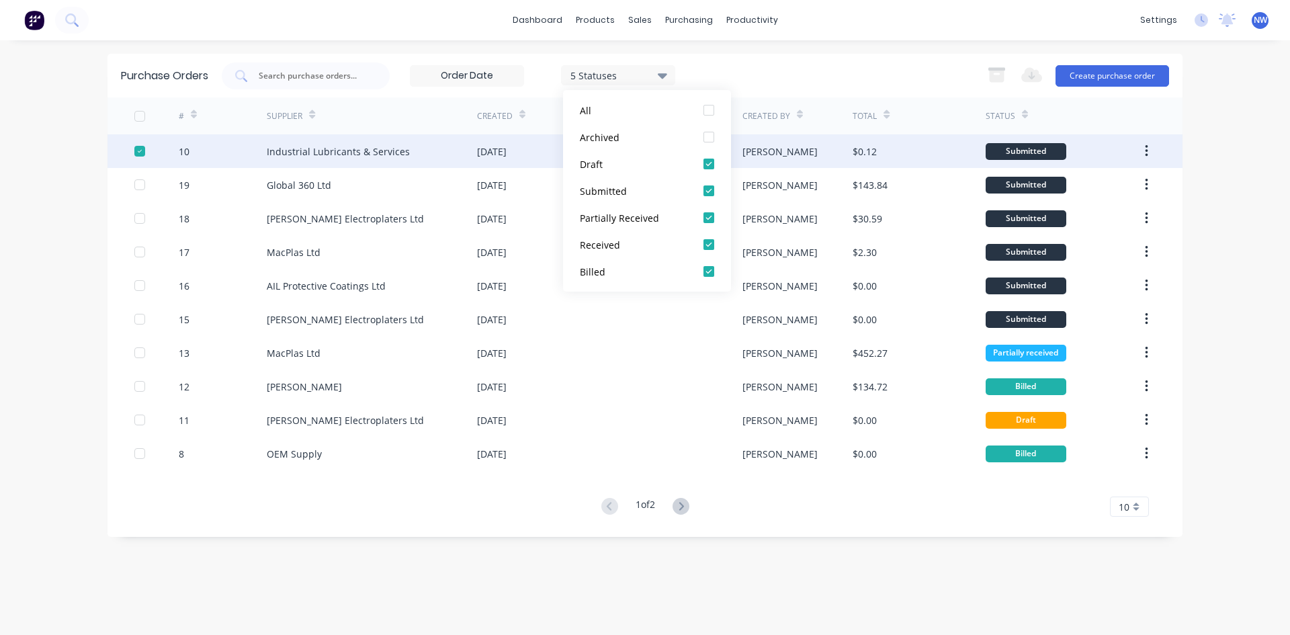
click at [659, 74] on icon at bounding box center [662, 75] width 9 height 15
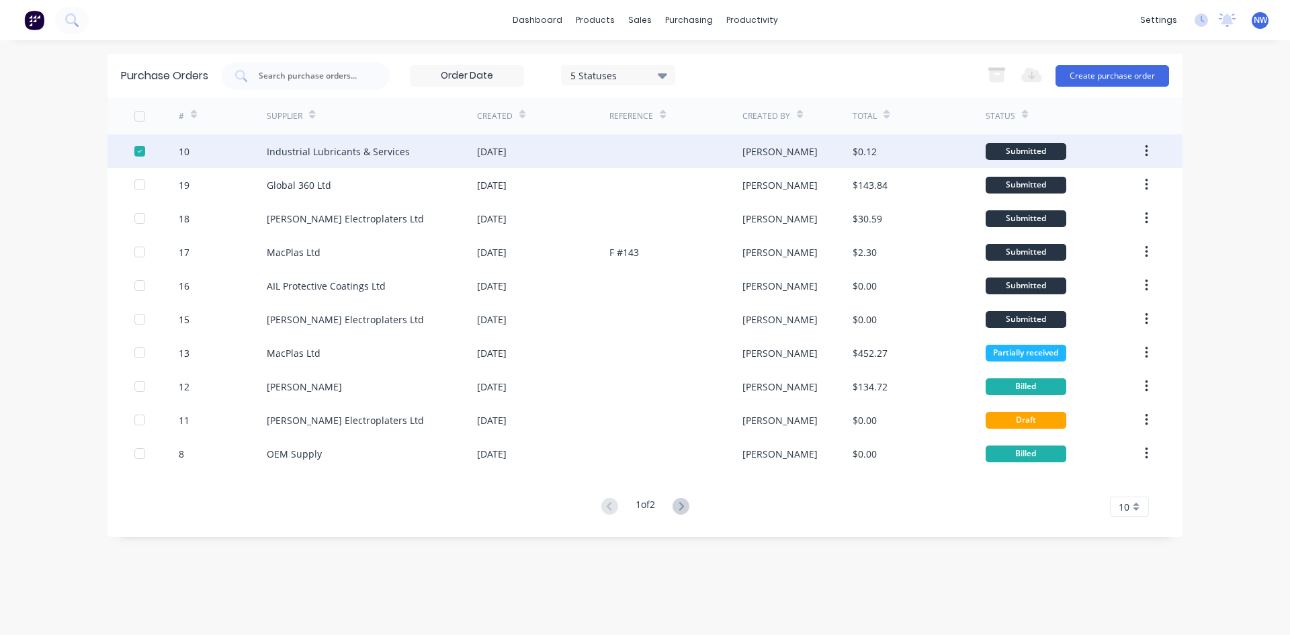
click at [876, 66] on div "5 Statuses 5 Statuses Export to Excel (XLSX) Create purchase order" at bounding box center [696, 76] width 948 height 27
click at [701, 23] on div "purchasing" at bounding box center [689, 20] width 61 height 20
click at [708, 86] on div "Suppliers" at bounding box center [717, 91] width 40 height 12
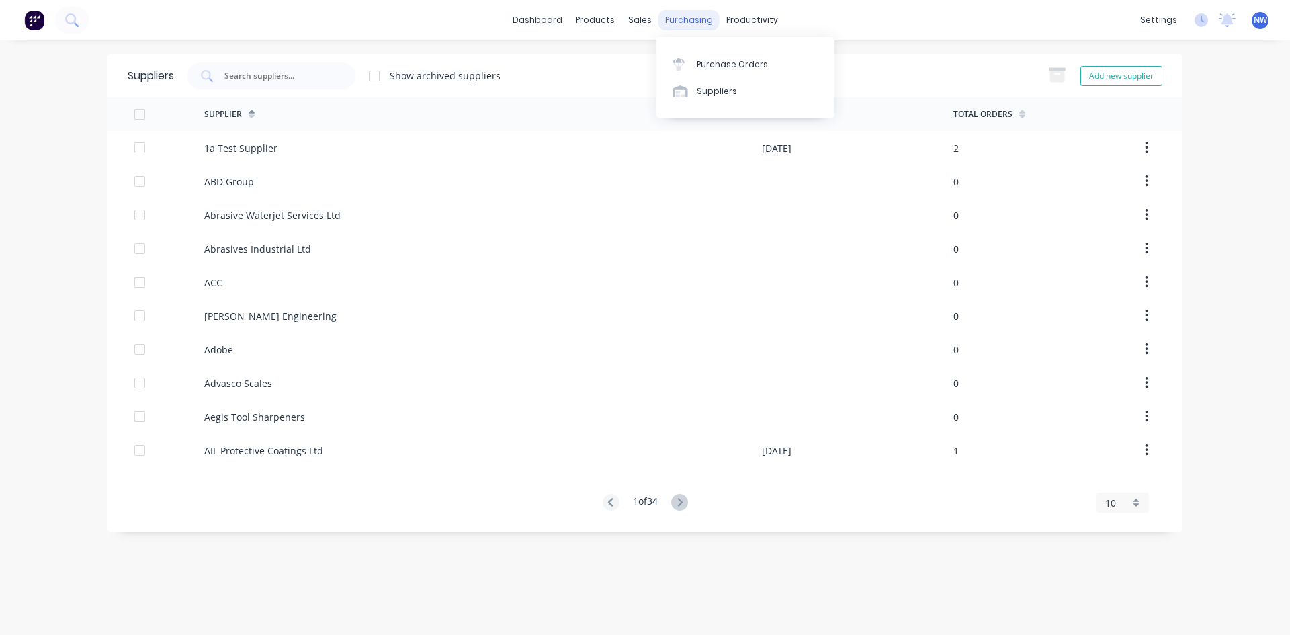
click at [671, 10] on div "purchasing" at bounding box center [689, 20] width 61 height 20
click at [554, 24] on link "dashboard" at bounding box center [537, 20] width 63 height 20
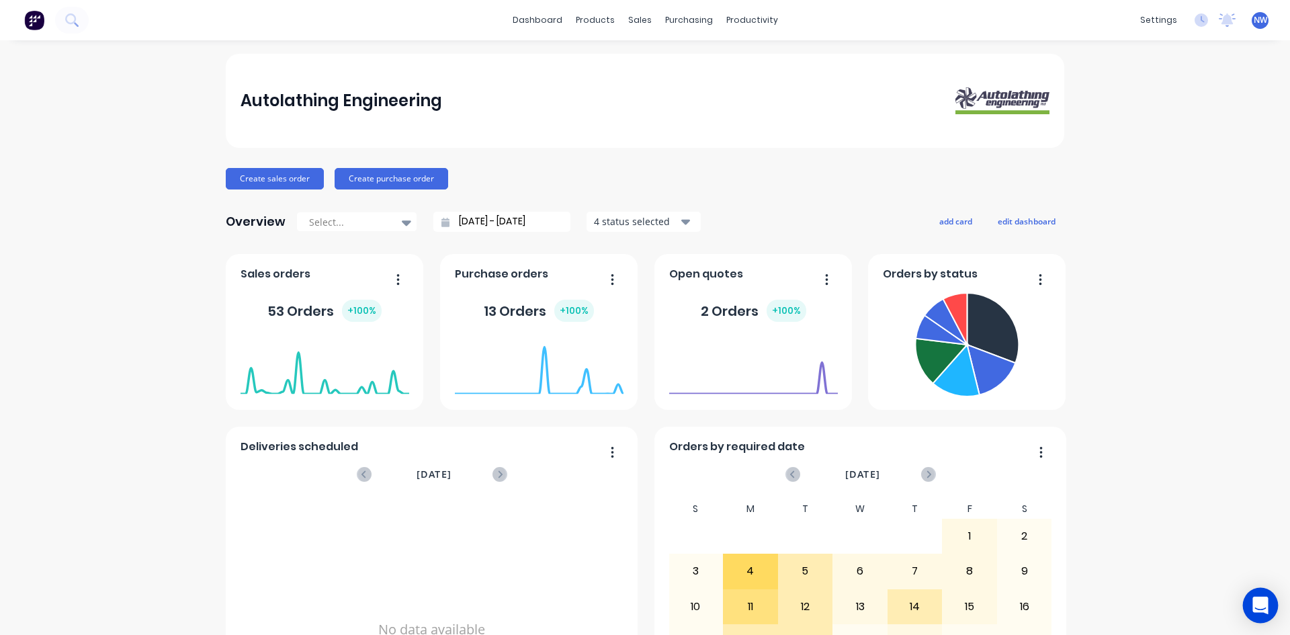
click at [1265, 608] on icon "Open Intercom Messenger" at bounding box center [1260, 605] width 15 height 17
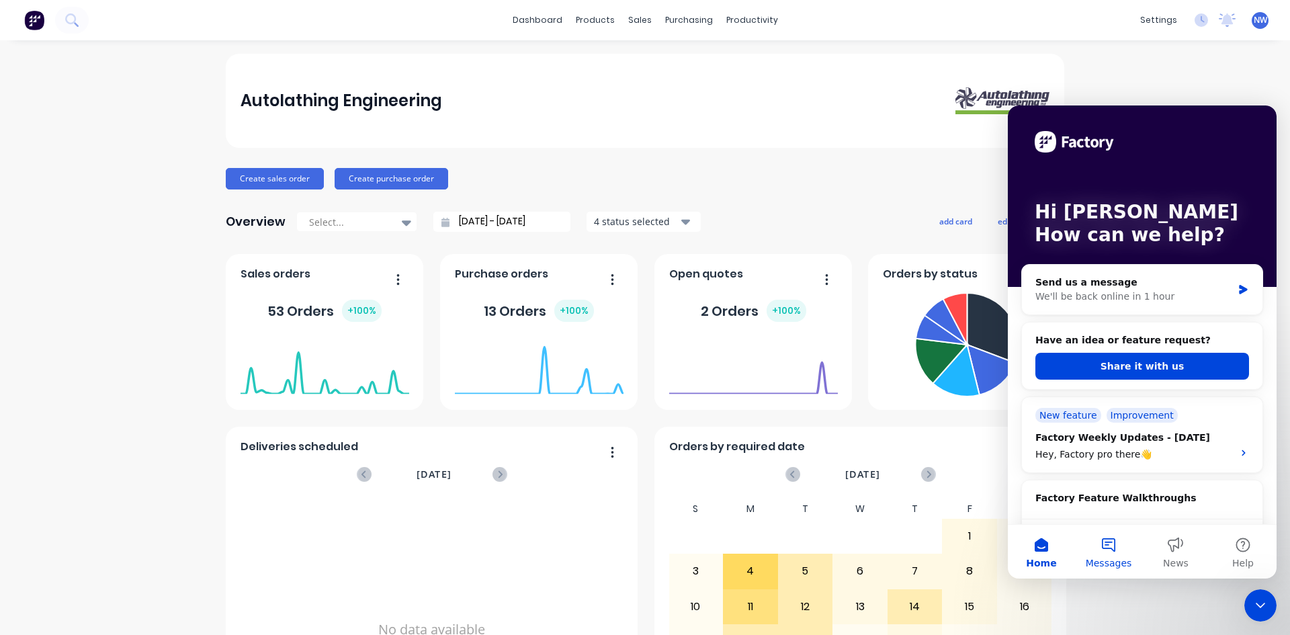
click at [1111, 551] on button "Messages" at bounding box center [1108, 552] width 67 height 54
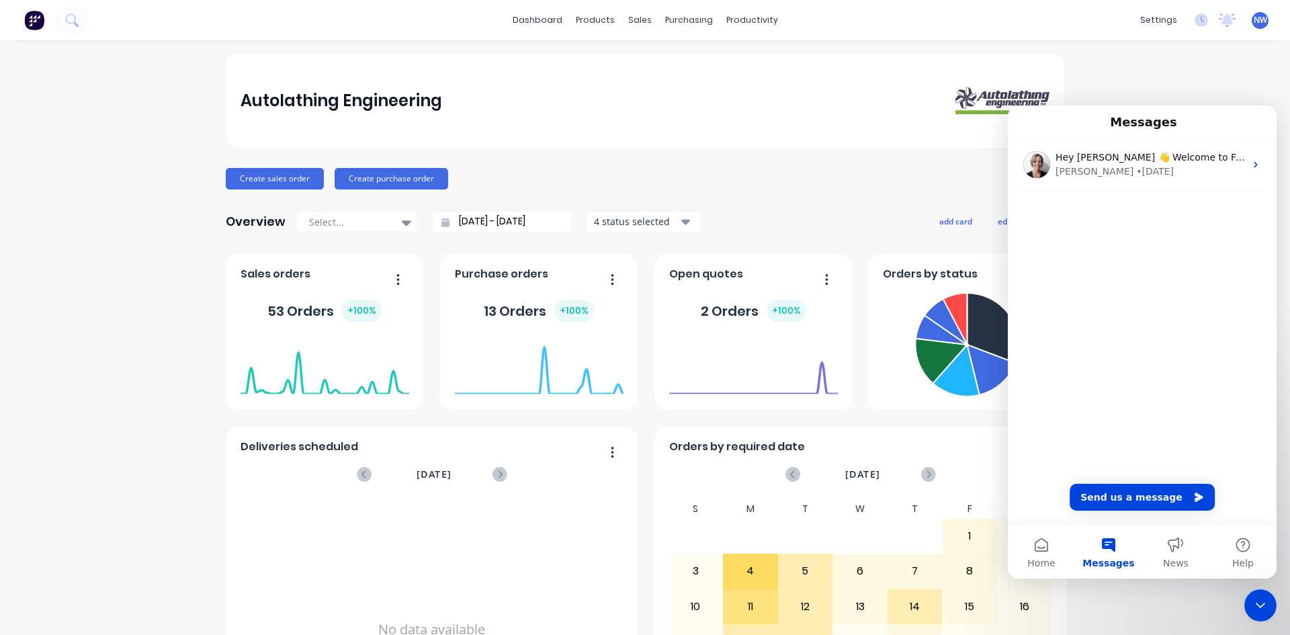
click at [1182, 605] on div "Autolathing Engineering Create sales order Create purchase order Overview Selec…" at bounding box center [645, 405] width 1290 height 702
click at [1245, 550] on button "Help" at bounding box center [1243, 552] width 67 height 54
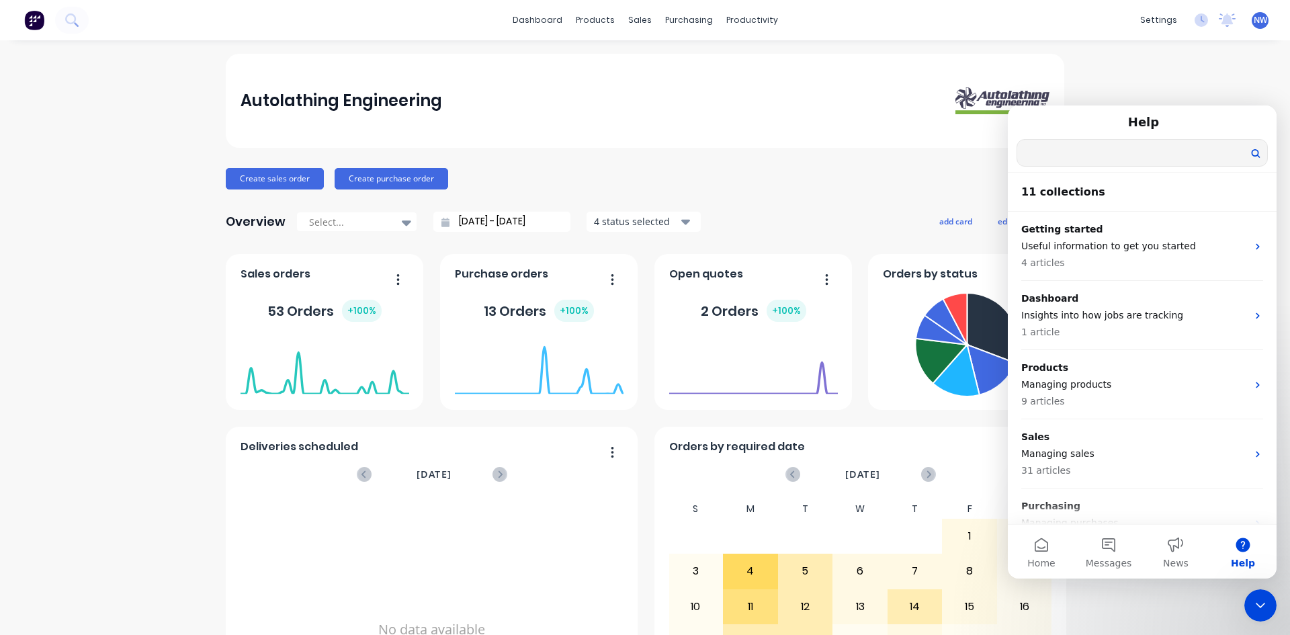
click at [1060, 153] on input "Search for help" at bounding box center [1142, 153] width 250 height 26
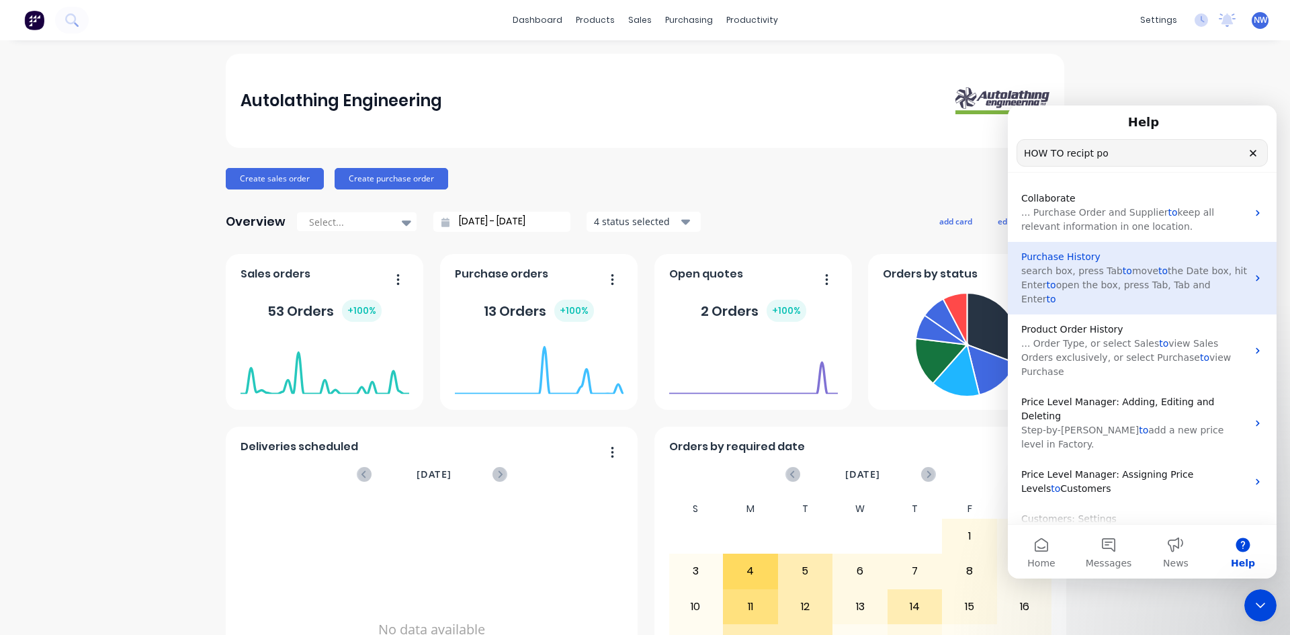
scroll to position [201, 0]
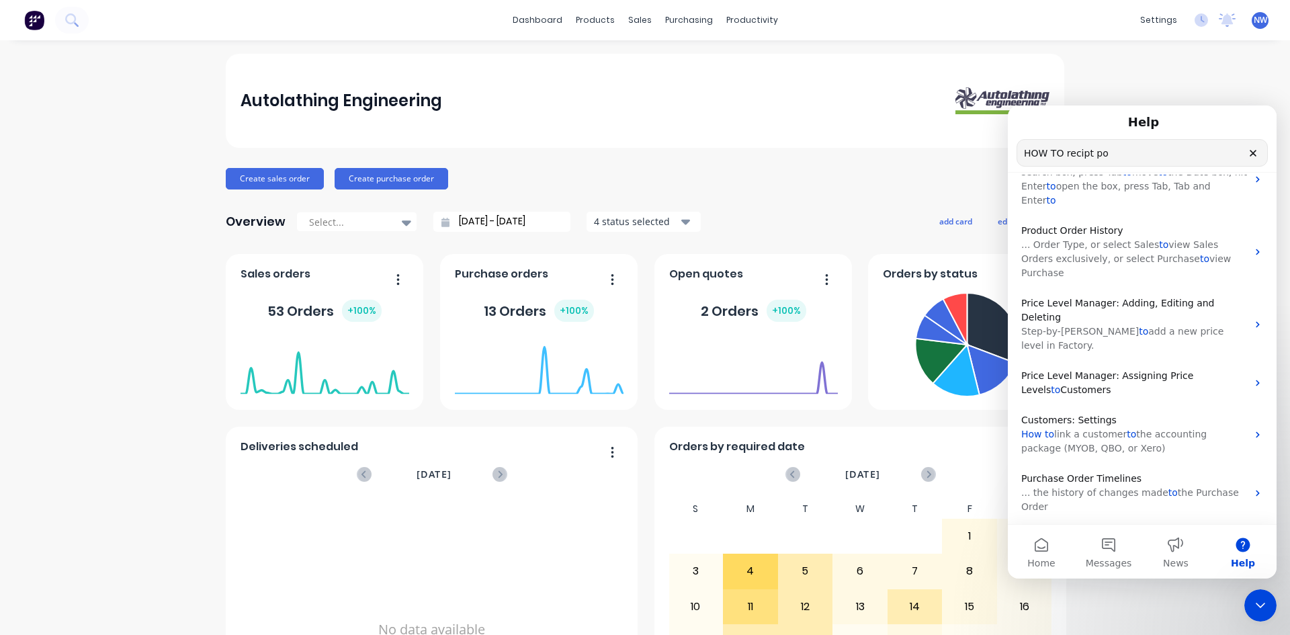
drag, startPoint x: 1147, startPoint y: 150, endPoint x: 1991, endPoint y: 247, distance: 849.6
click html "Help HOW TO recipt po Search for help Creating and Editing Purchase Orders ... …"
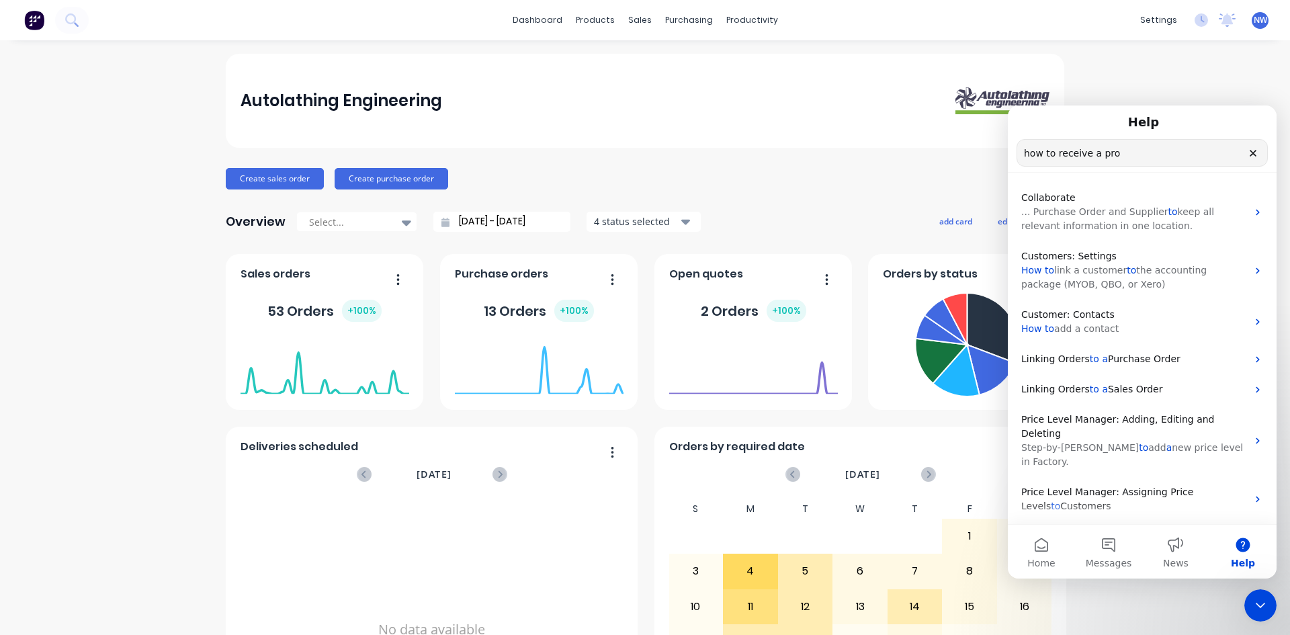
type input "how to receive a pro"
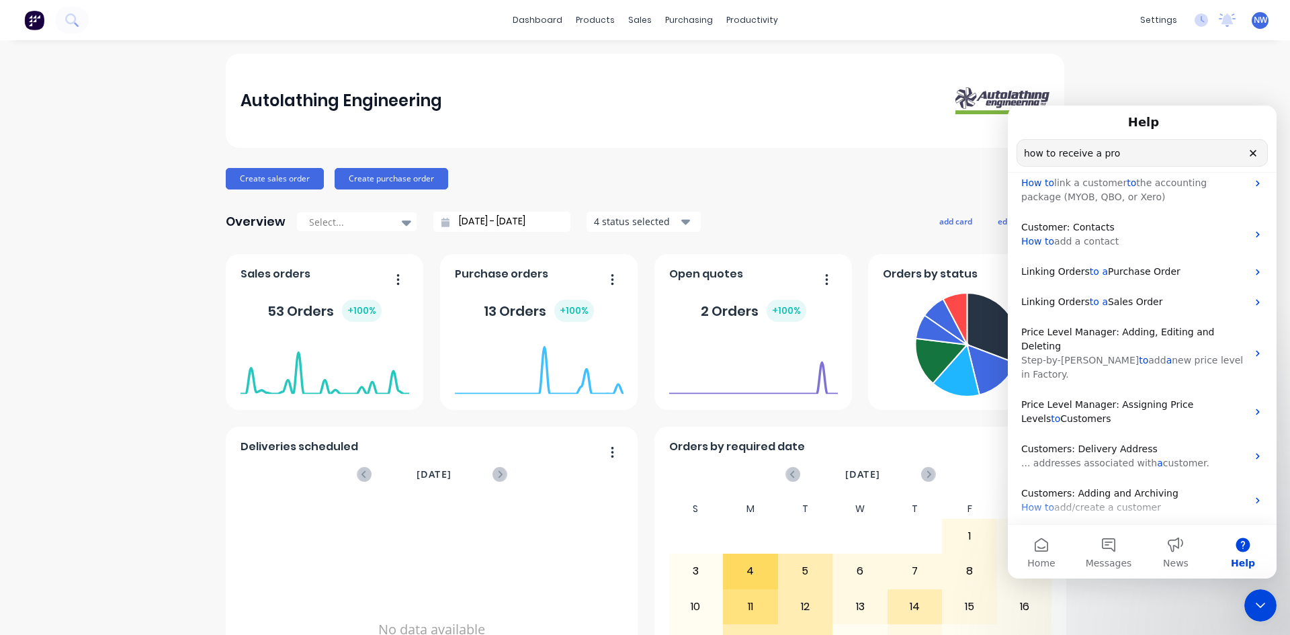
scroll to position [116, 0]
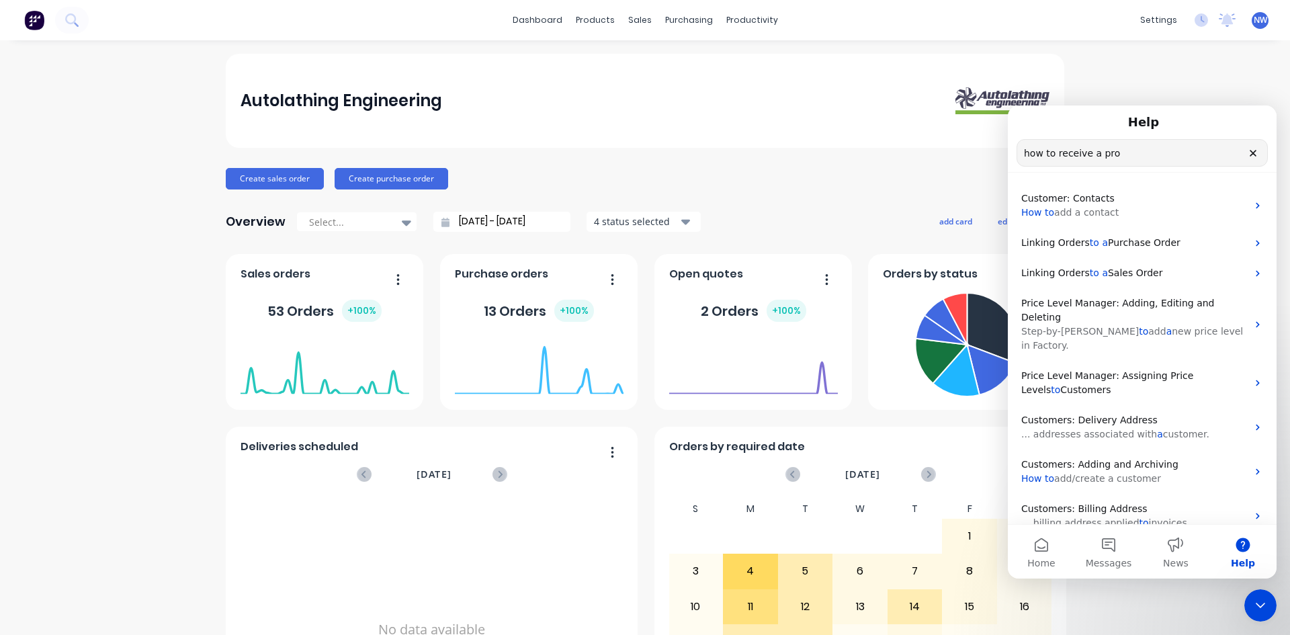
click at [610, 280] on button "button" at bounding box center [607, 280] width 28 height 21
click at [457, 337] on div at bounding box center [539, 359] width 169 height 57
click at [1255, 154] on icon "Clear" at bounding box center [1253, 153] width 11 height 11
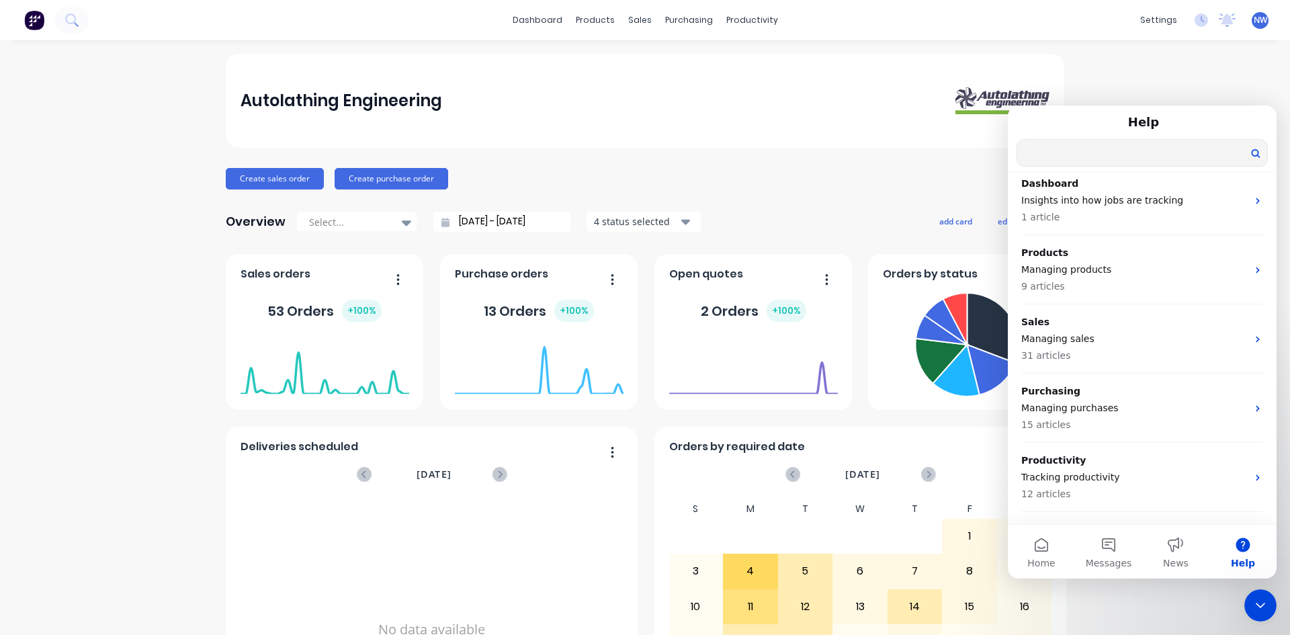
click at [726, 181] on div "Create sales order Create purchase order" at bounding box center [645, 179] width 839 height 22
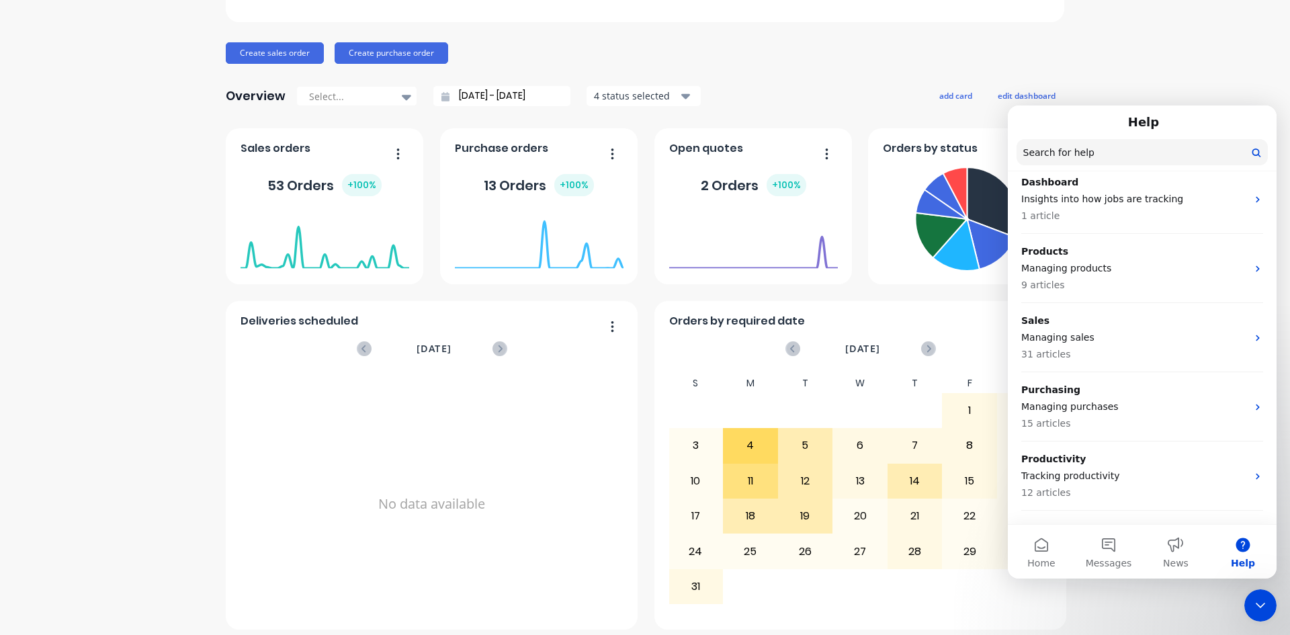
scroll to position [134, 0]
